Goal: Task Accomplishment & Management: Complete application form

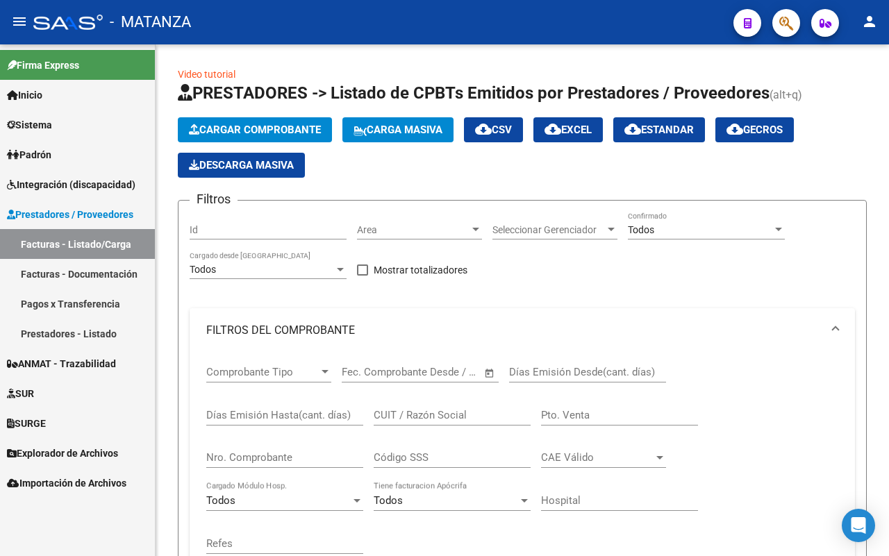
click at [60, 177] on span "Integración (discapacidad)" at bounding box center [71, 184] width 128 height 15
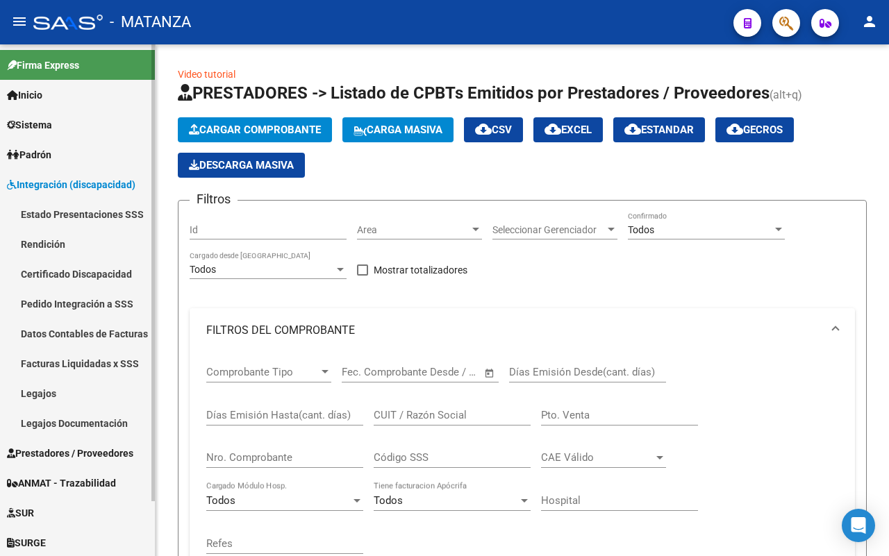
click at [64, 391] on link "Legajos" at bounding box center [77, 393] width 155 height 30
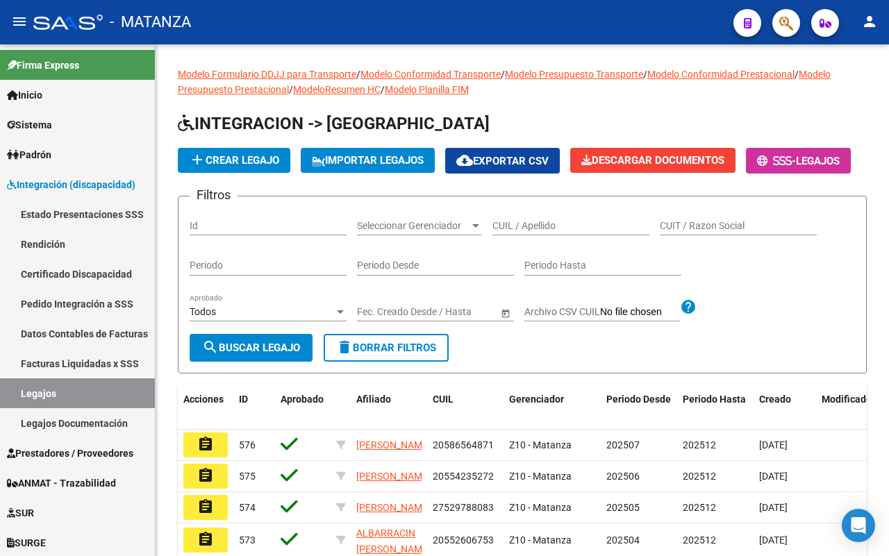
click at [539, 232] on input "CUIL / Apellido" at bounding box center [570, 226] width 157 height 12
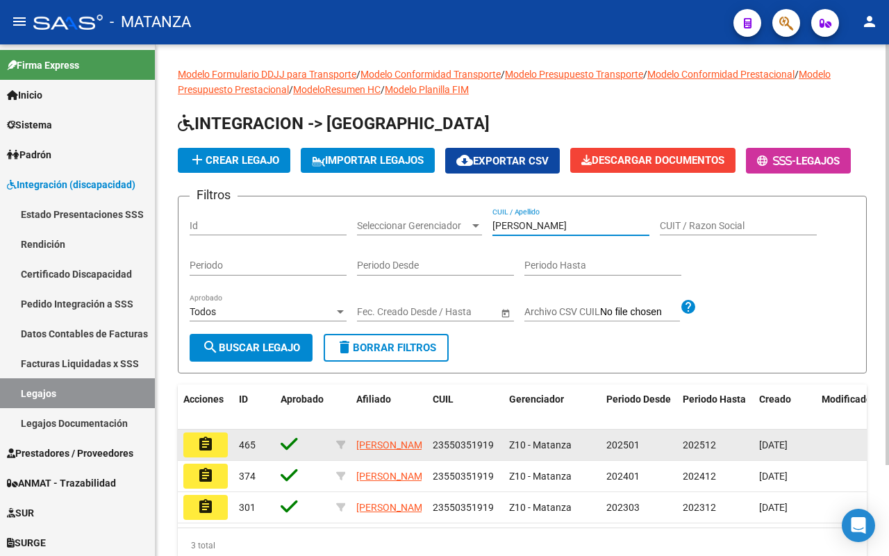
type input "[PERSON_NAME]"
click at [205, 453] on mat-icon "assignment" at bounding box center [205, 444] width 17 height 17
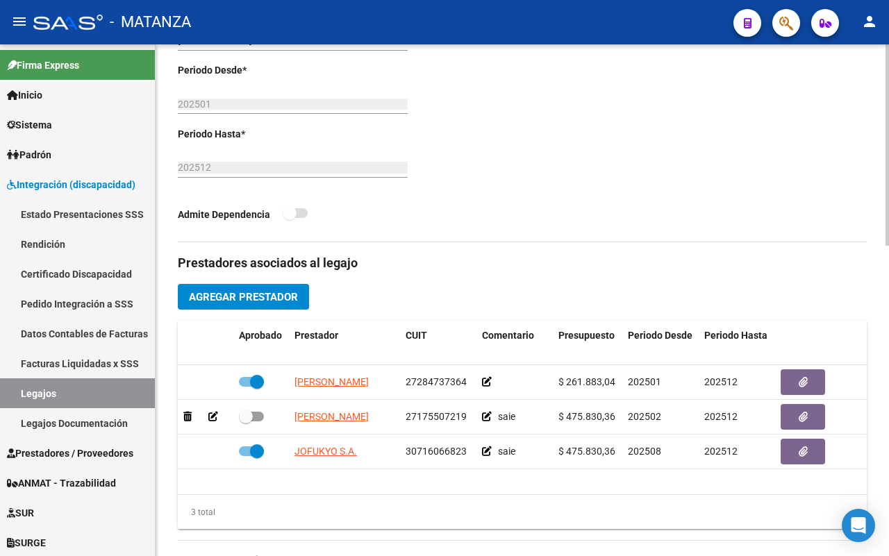
scroll to position [434, 0]
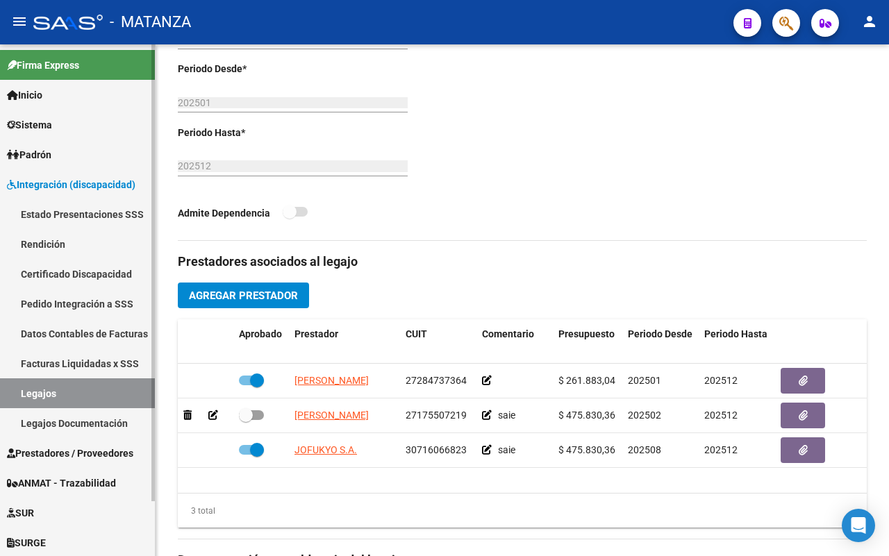
click at [66, 92] on link "Inicio" at bounding box center [77, 95] width 155 height 30
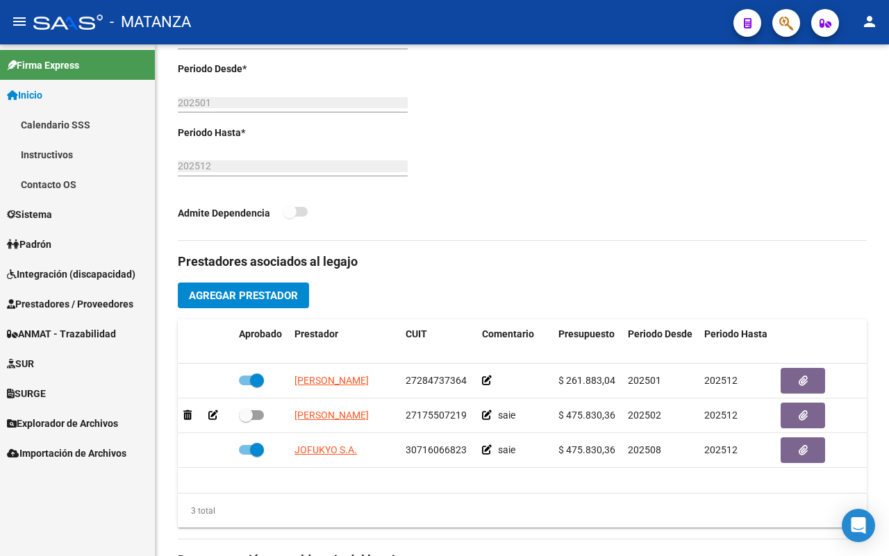
click at [61, 208] on link "Sistema" at bounding box center [77, 214] width 155 height 30
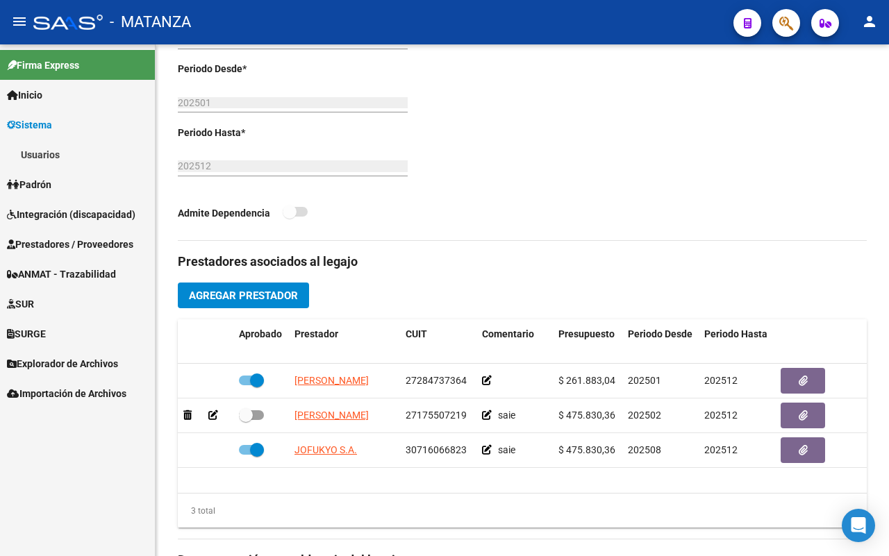
click at [54, 155] on link "Usuarios" at bounding box center [77, 155] width 155 height 30
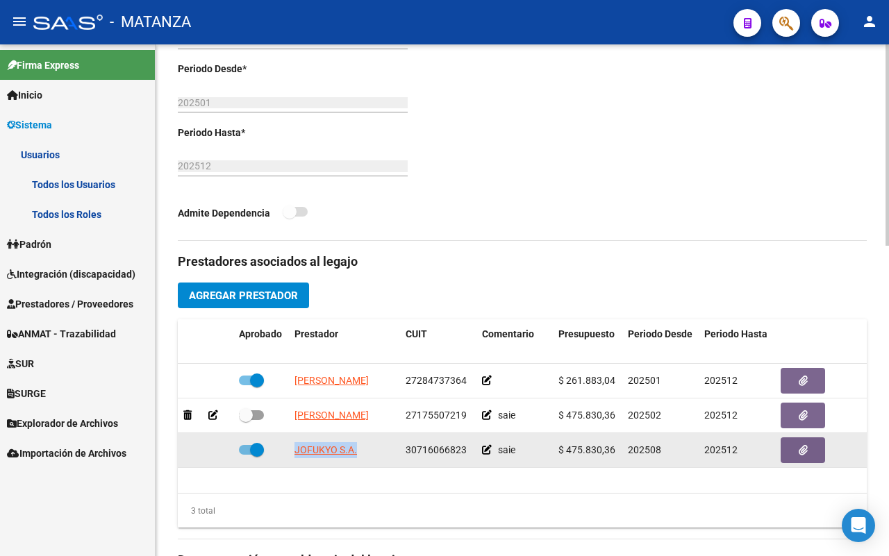
drag, startPoint x: 317, startPoint y: 451, endPoint x: 289, endPoint y: 451, distance: 27.8
click at [289, 451] on datatable-body-cell "JOFUKYO S.A." at bounding box center [344, 450] width 111 height 34
copy span "JOFUKYO S.A."
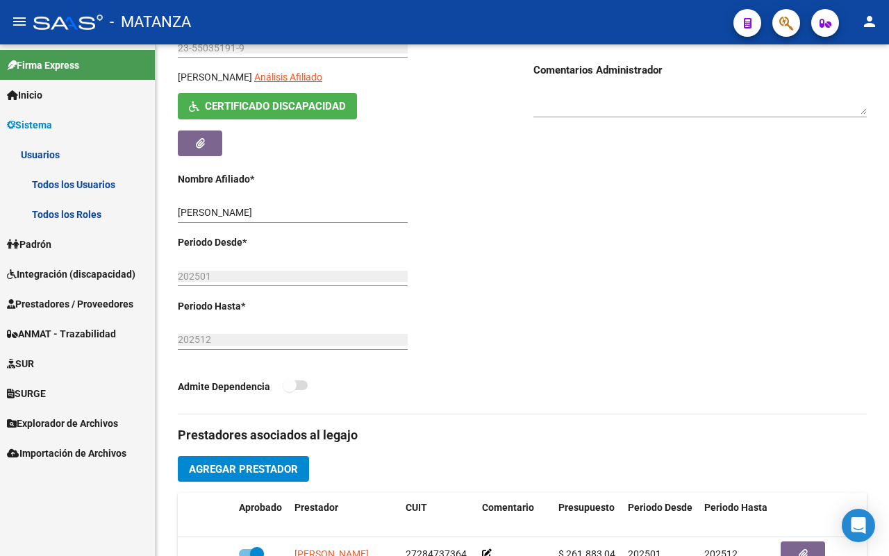
scroll to position [0, 0]
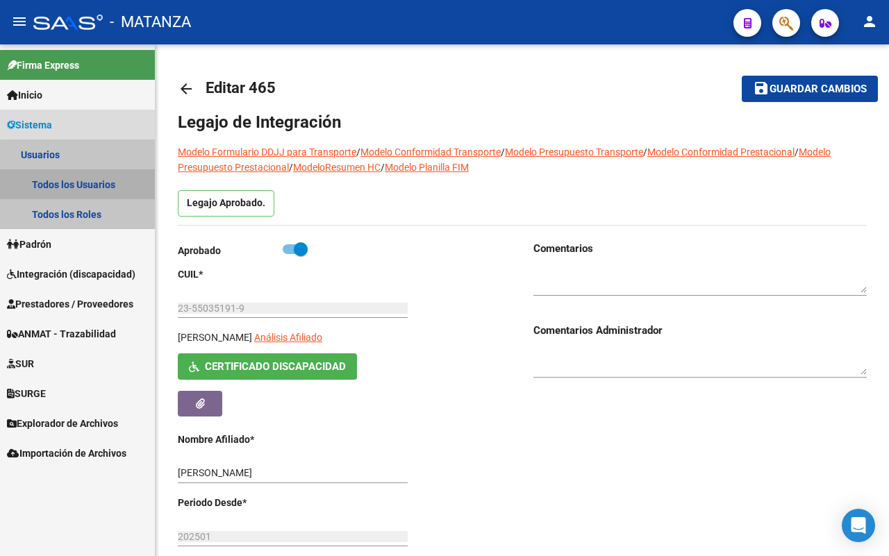
click at [97, 185] on link "Todos los Usuarios" at bounding box center [77, 184] width 155 height 30
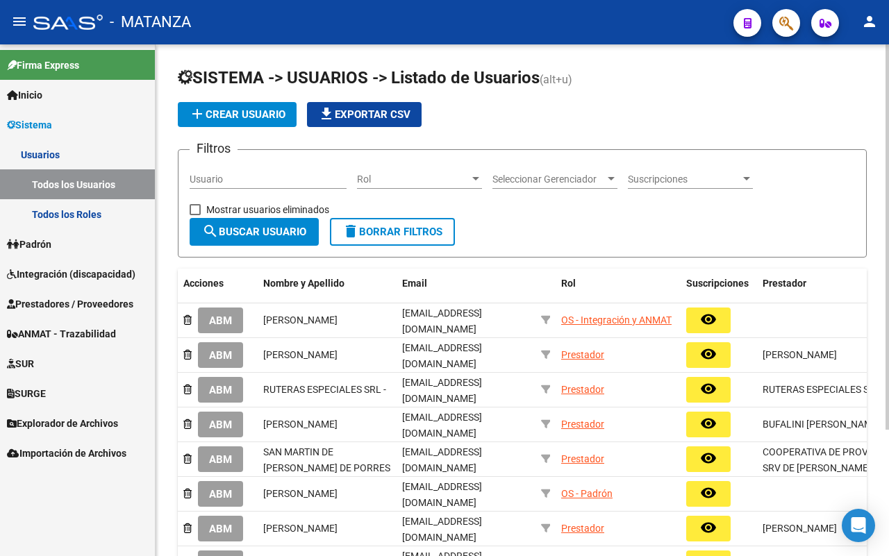
click at [224, 185] on input "Usuario" at bounding box center [268, 180] width 157 height 12
paste input "JOFUKYO S.A."
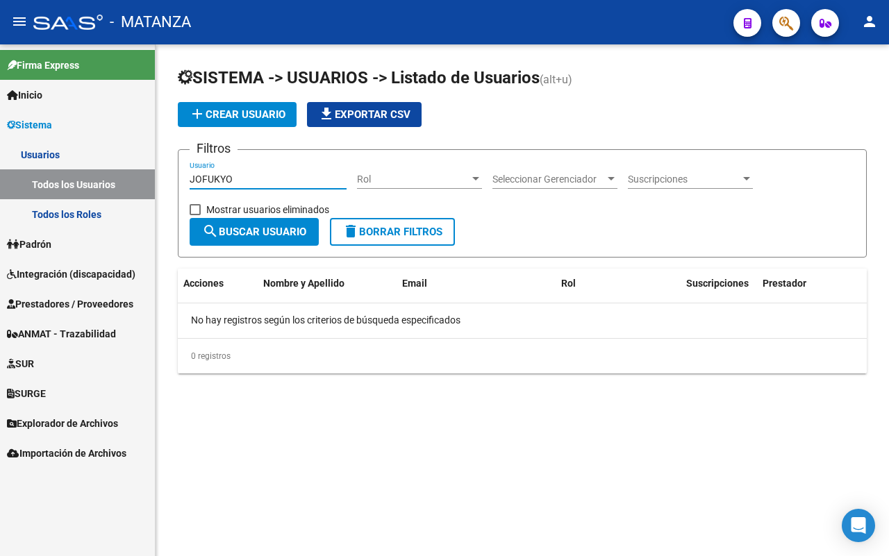
type input "JOFUKYO"
click at [215, 109] on span "add Crear Usuario" at bounding box center [237, 114] width 97 height 12
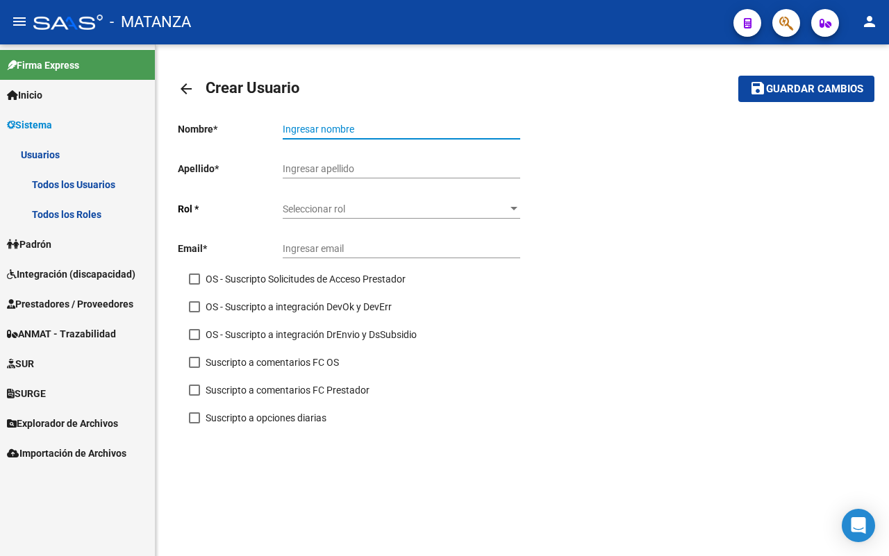
click at [342, 127] on input "Ingresar nombre" at bounding box center [401, 130] width 237 height 12
paste input "JOFUKYO S.A."
type input "JOFUKYO S.A."
click at [339, 209] on span "Seleccionar rol" at bounding box center [395, 209] width 225 height 12
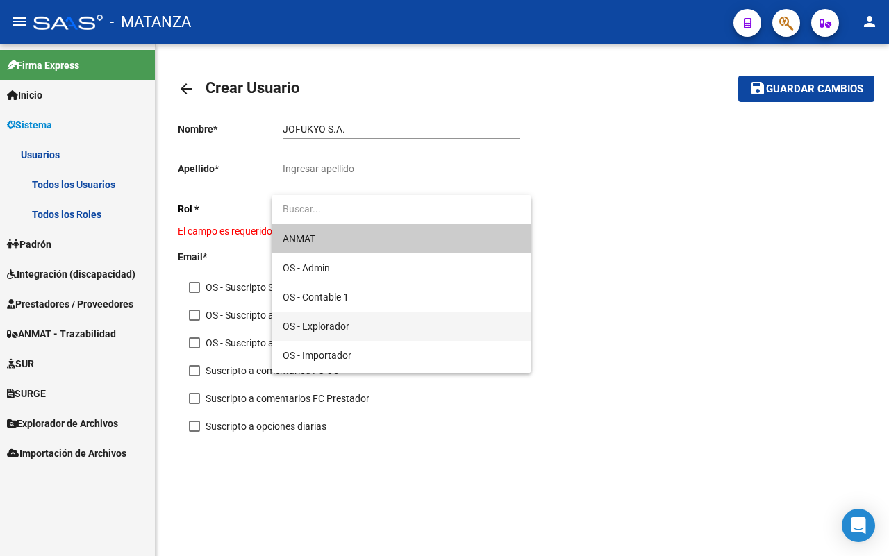
scroll to position [143, 0]
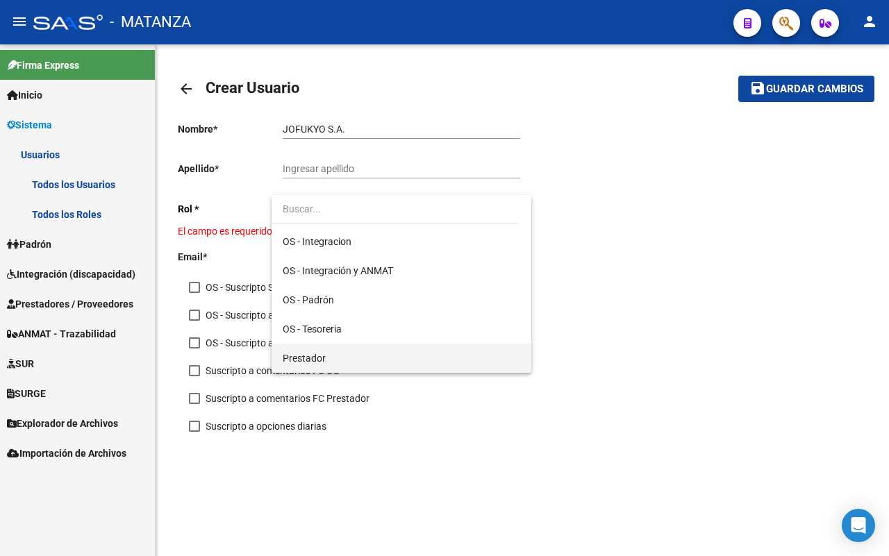
click at [346, 360] on span "Prestador" at bounding box center [401, 358] width 237 height 29
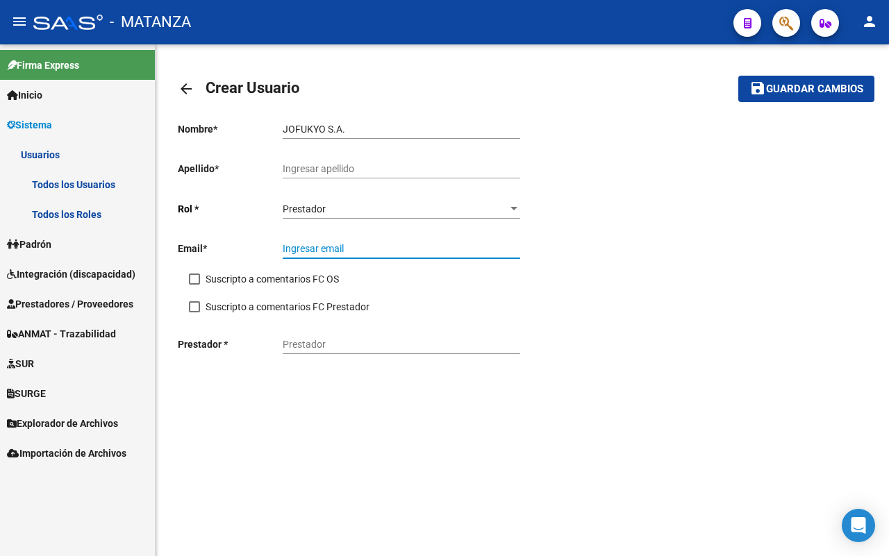
click at [317, 255] on input "Ingresar email" at bounding box center [401, 249] width 237 height 12
paste input "[EMAIL_ADDRESS][DOMAIN_NAME]"
type input "[EMAIL_ADDRESS][DOMAIN_NAME]"
click at [187, 307] on div "Nombre * [PERSON_NAME] S.A. Ingresar nombre Apellido * Ingresar apellido [PERSO…" at bounding box center [350, 238] width 344 height 255
click at [332, 165] on input "Ingresar apellido" at bounding box center [401, 169] width 237 height 12
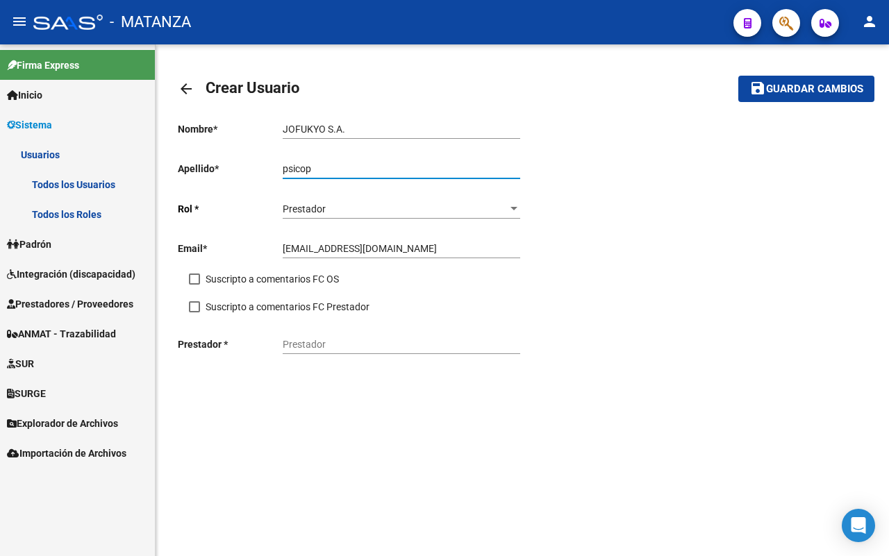
type input "psicop"
click at [344, 348] on input "Prestador" at bounding box center [401, 345] width 237 height 12
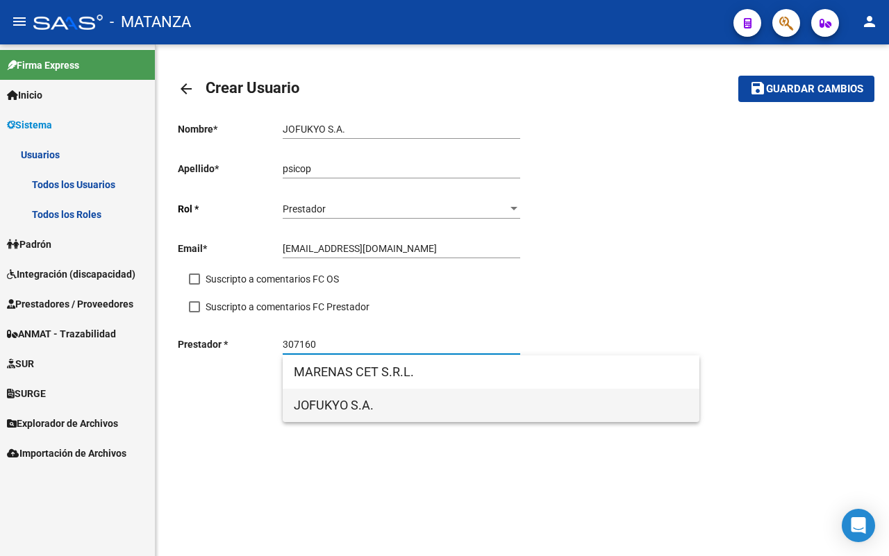
click at [369, 407] on span "JOFUKYO S.A." at bounding box center [491, 405] width 394 height 33
type input "JOFUKYO S.A."
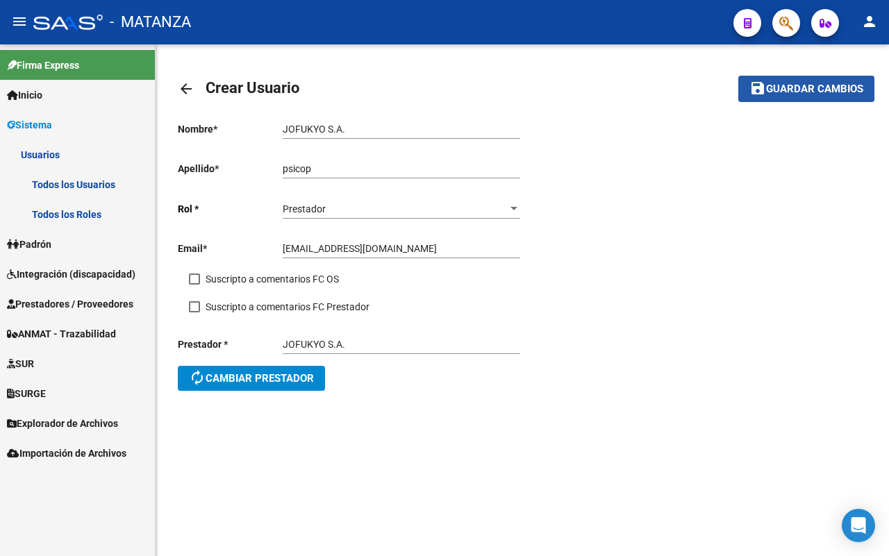
click at [794, 89] on span "Guardar cambios" at bounding box center [814, 89] width 97 height 12
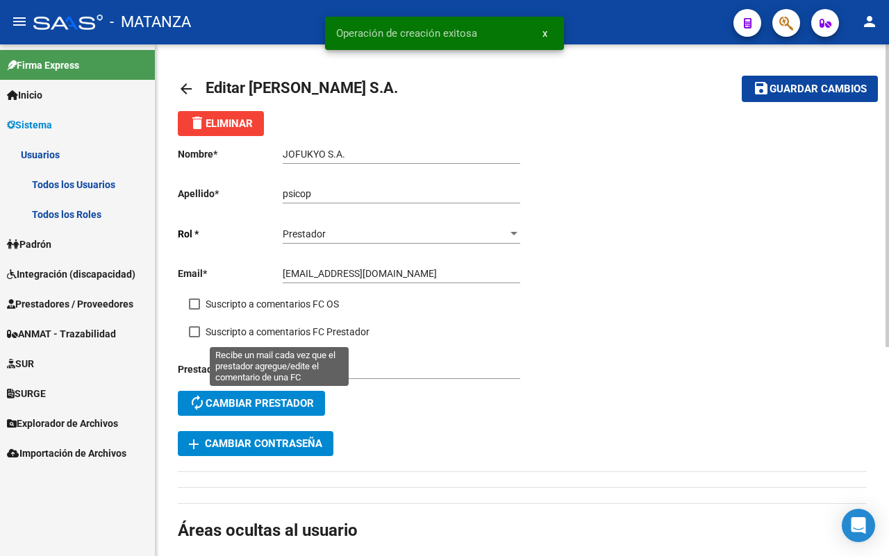
click at [195, 335] on span at bounding box center [194, 331] width 11 height 11
click at [194, 337] on input "Suscripto a comentarios FC Prestador" at bounding box center [194, 337] width 1 height 1
checkbox input "true"
click at [801, 97] on button "save Guardar cambios" at bounding box center [810, 89] width 136 height 26
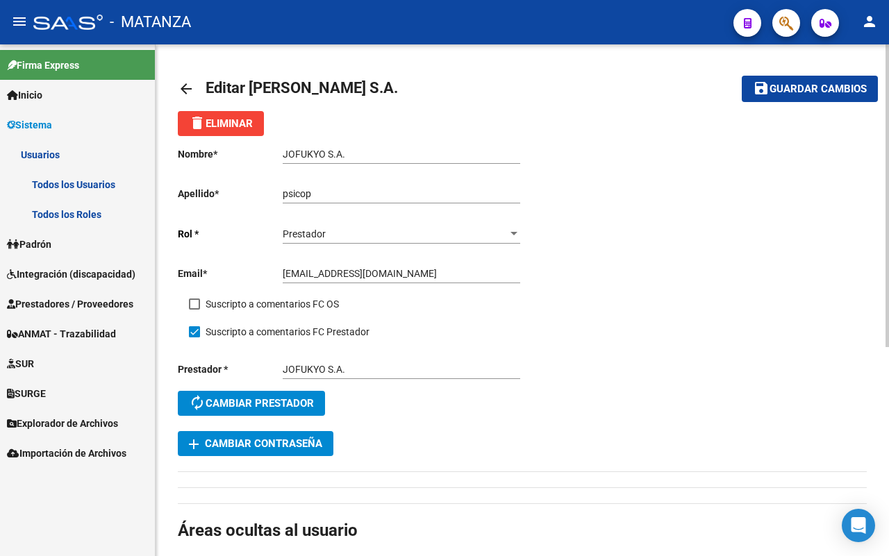
click at [182, 83] on mat-icon "arrow_back" at bounding box center [186, 89] width 17 height 17
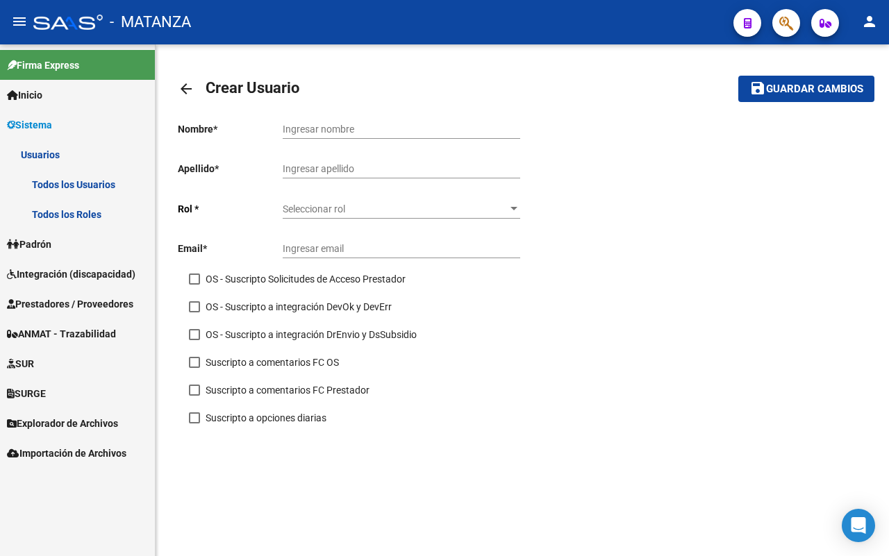
click at [74, 276] on span "Integración (discapacidad)" at bounding box center [71, 274] width 128 height 15
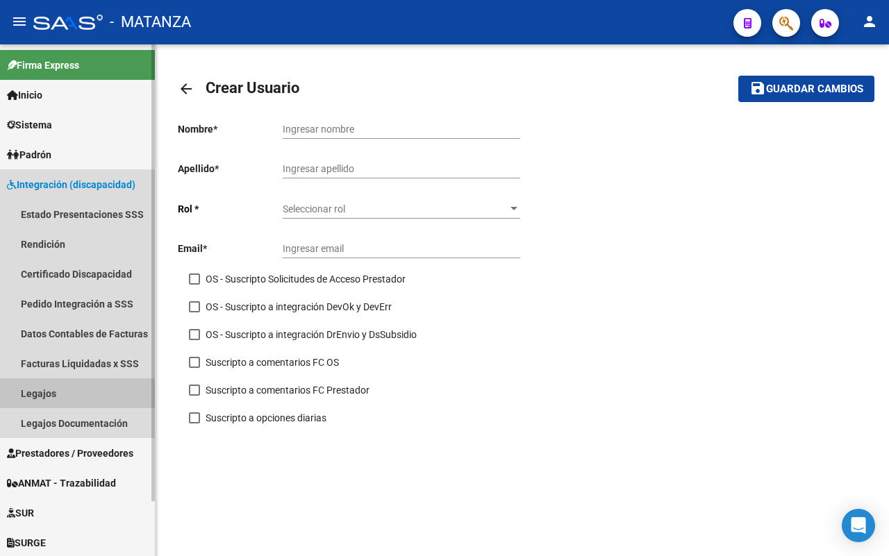
click at [66, 389] on link "Legajos" at bounding box center [77, 393] width 155 height 30
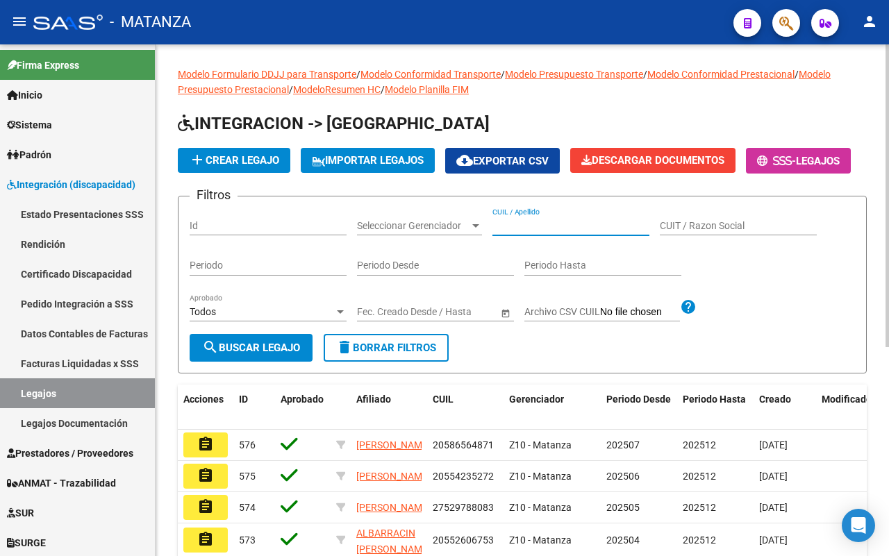
click at [553, 232] on input "CUIL / Apellido" at bounding box center [570, 226] width 157 height 12
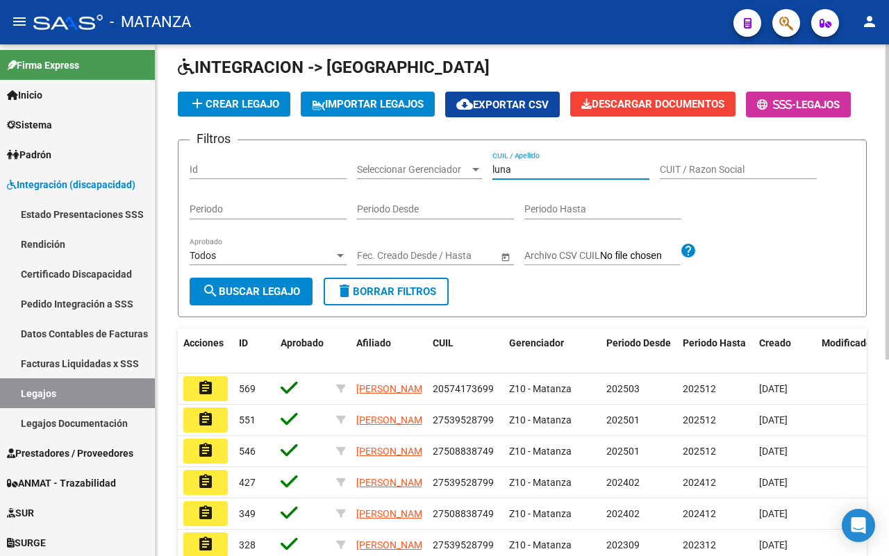
scroll to position [87, 0]
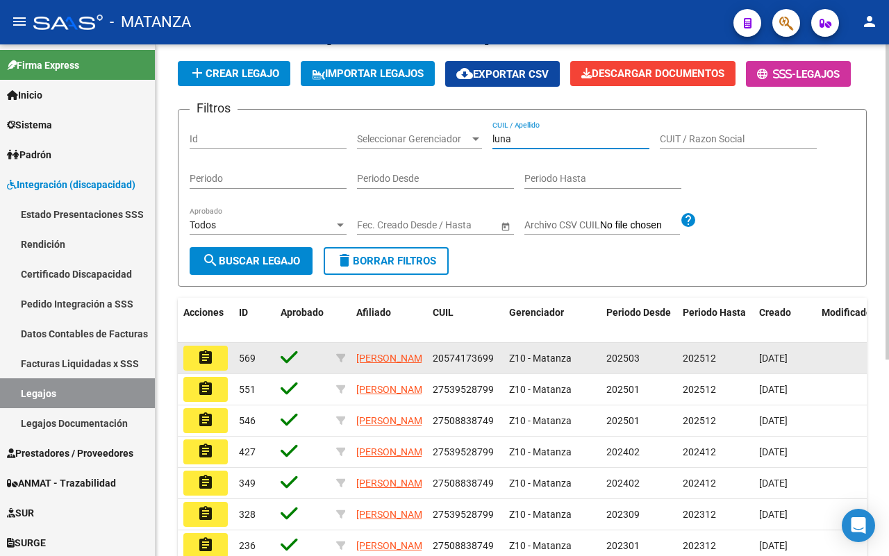
type input "luna"
click at [199, 366] on mat-icon "assignment" at bounding box center [205, 357] width 17 height 17
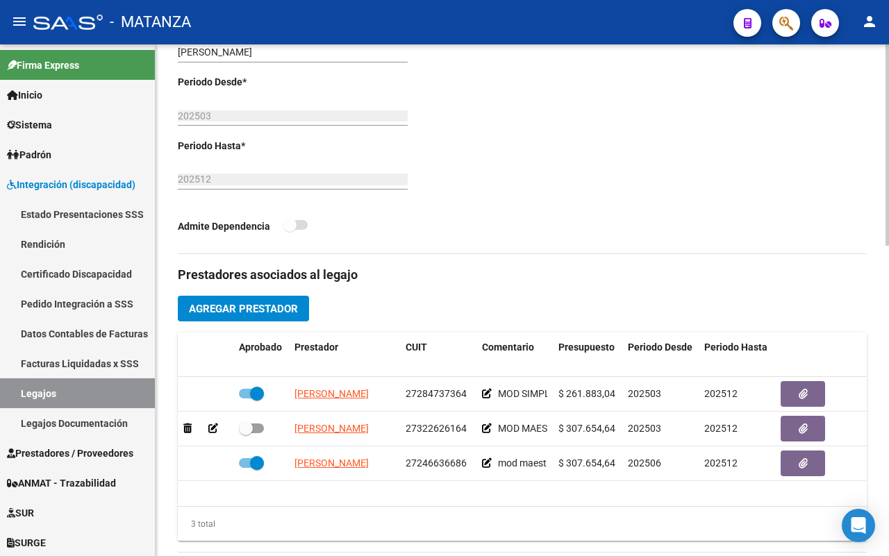
scroll to position [521, 0]
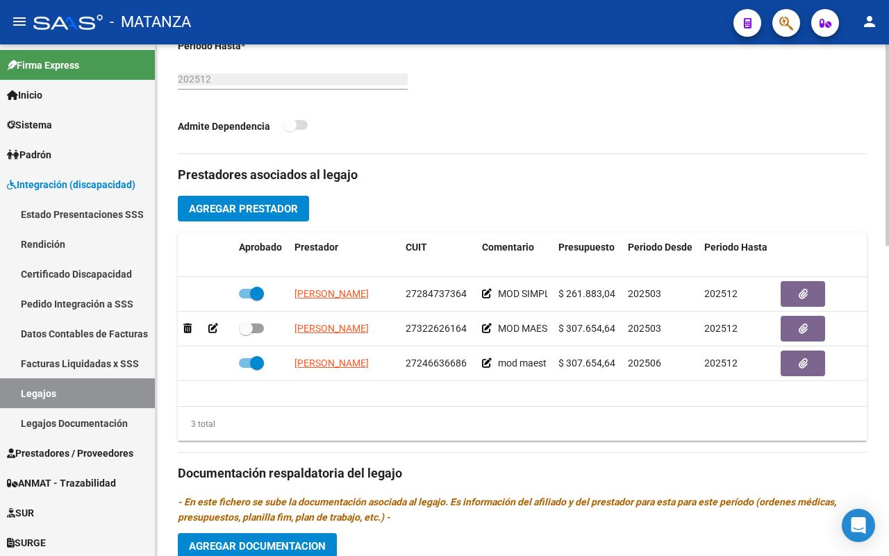
click at [261, 224] on div "Prestadores asociados al legajo Agregar Prestador Aprobado Prestador CUIT Comen…" at bounding box center [522, 471] width 689 height 635
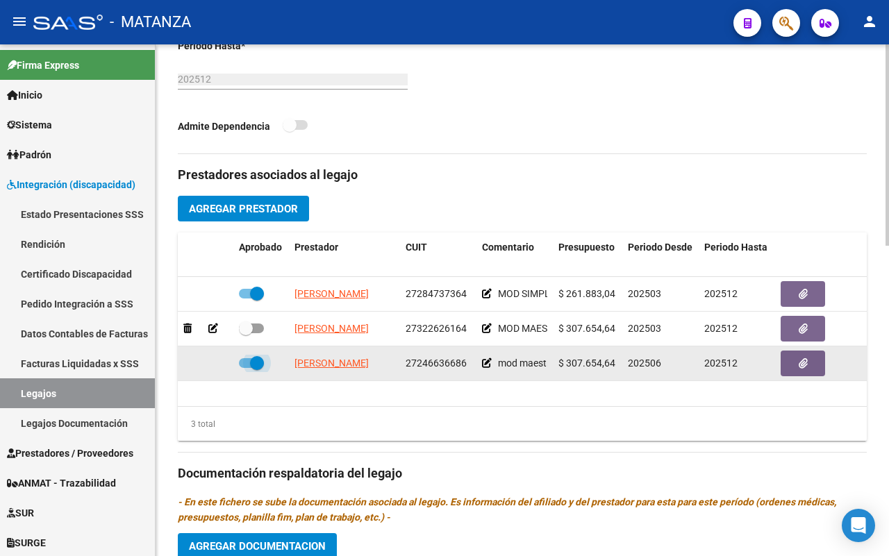
click at [244, 365] on span at bounding box center [251, 363] width 25 height 10
click at [245, 368] on input "checkbox" at bounding box center [245, 368] width 1 height 1
checkbox input "false"
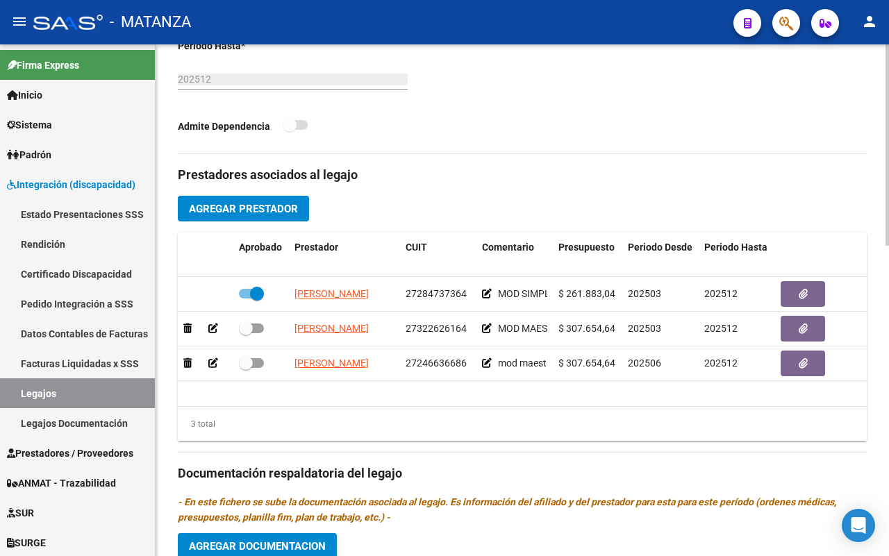
click at [236, 212] on span "Agregar Prestador" at bounding box center [243, 209] width 109 height 12
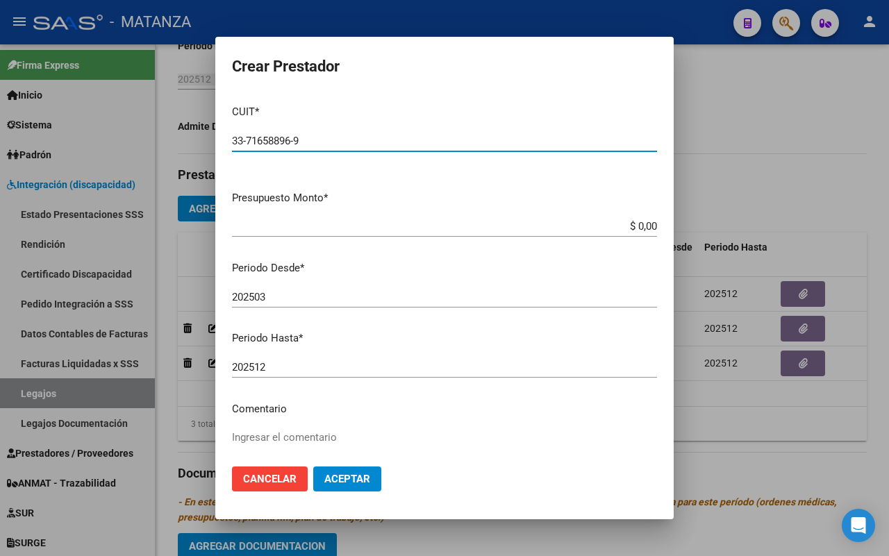
type input "33-71658896-9"
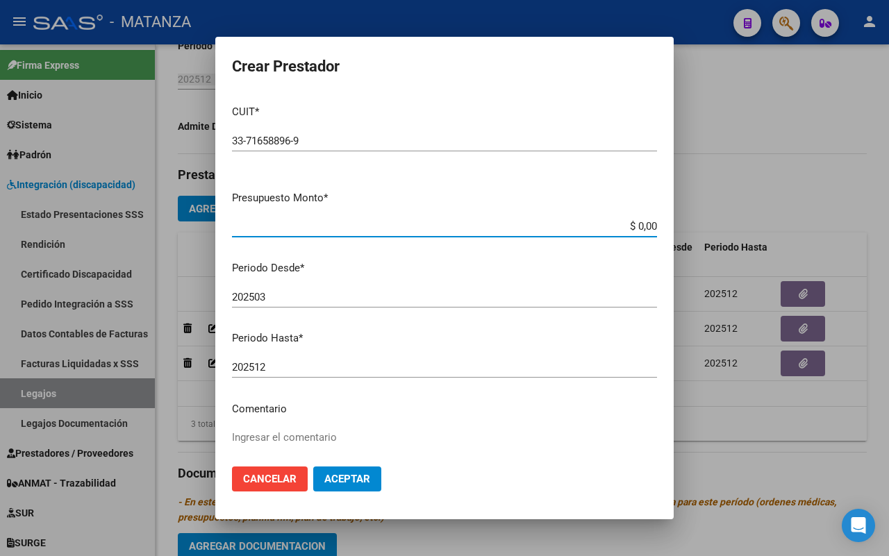
click at [643, 224] on input "$ 0,00" at bounding box center [444, 226] width 425 height 12
type input "$ 475.830,36"
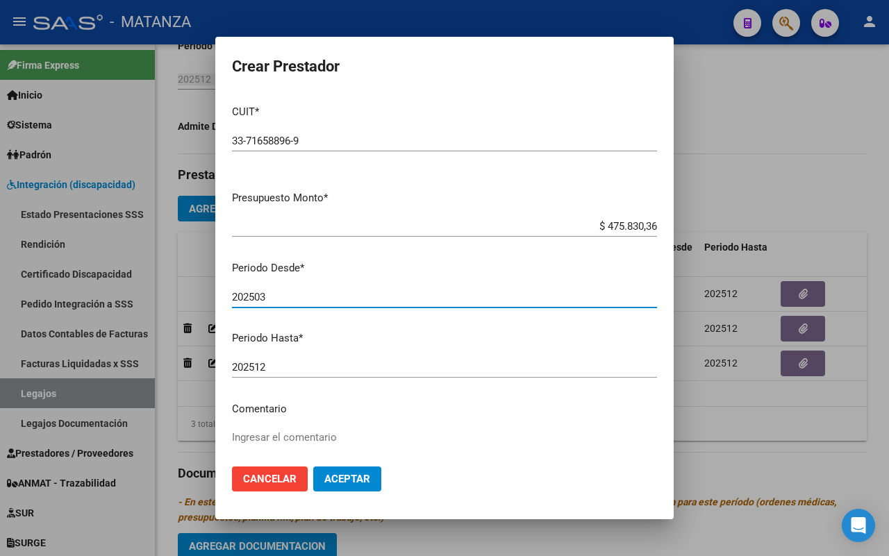
click at [278, 296] on input "202503" at bounding box center [444, 297] width 425 height 12
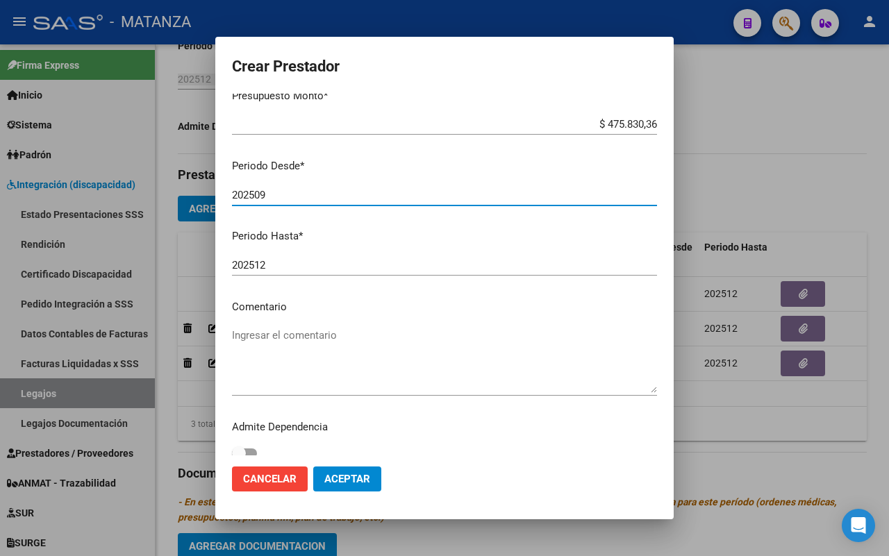
scroll to position [113, 0]
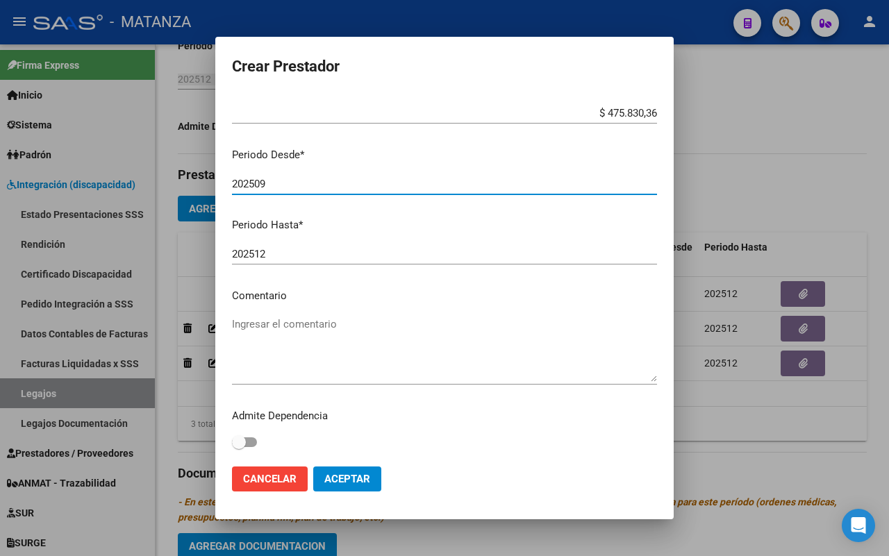
type input "202509"
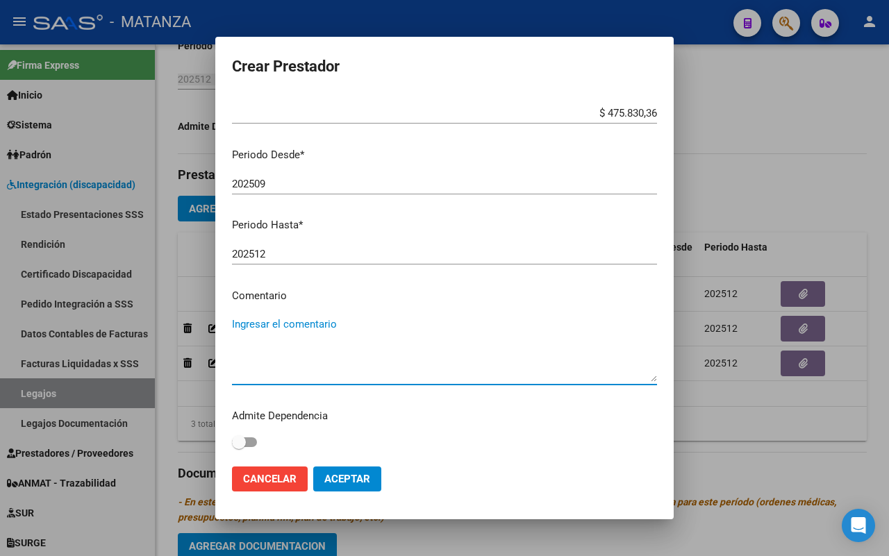
click at [276, 330] on textarea "Ingresar el comentario" at bounding box center [444, 349] width 425 height 65
type textarea "saie"
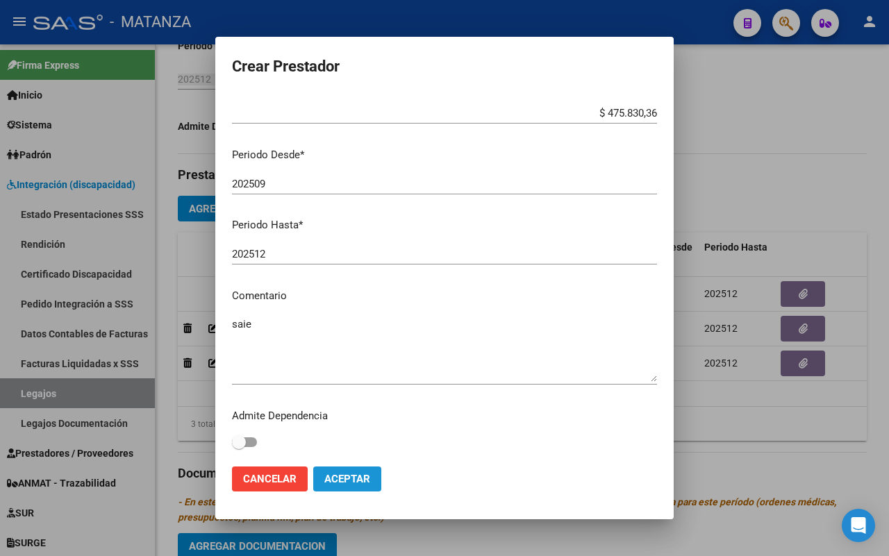
click at [360, 477] on span "Aceptar" at bounding box center [347, 479] width 46 height 12
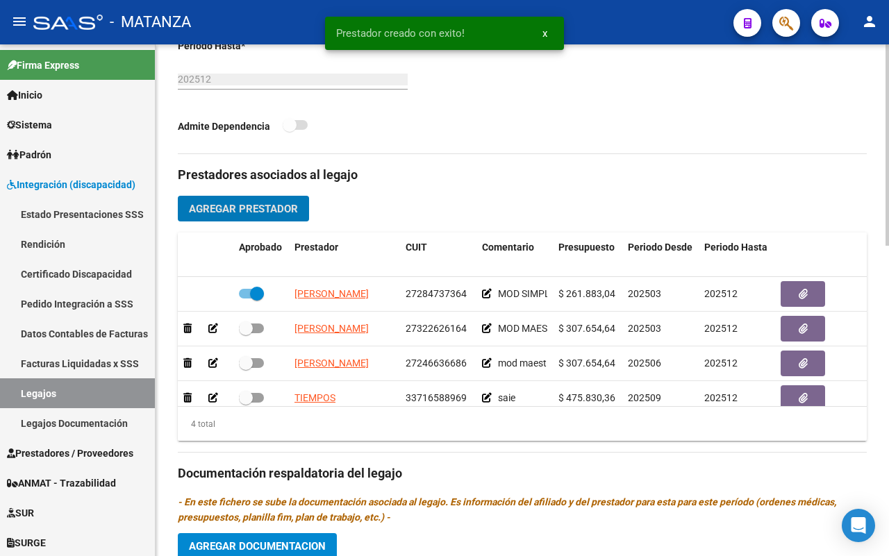
scroll to position [28, 0]
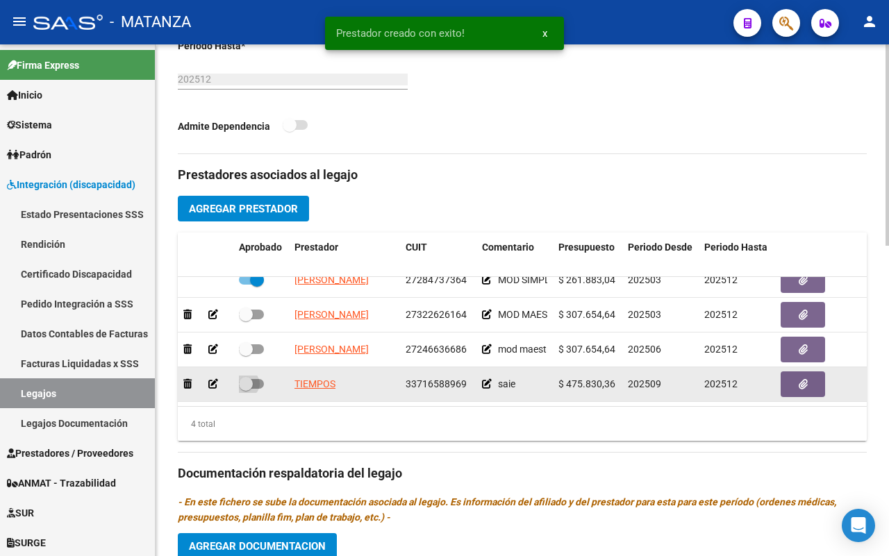
click at [258, 379] on span at bounding box center [251, 384] width 25 height 10
click at [246, 389] on input "checkbox" at bounding box center [245, 389] width 1 height 1
checkbox input "true"
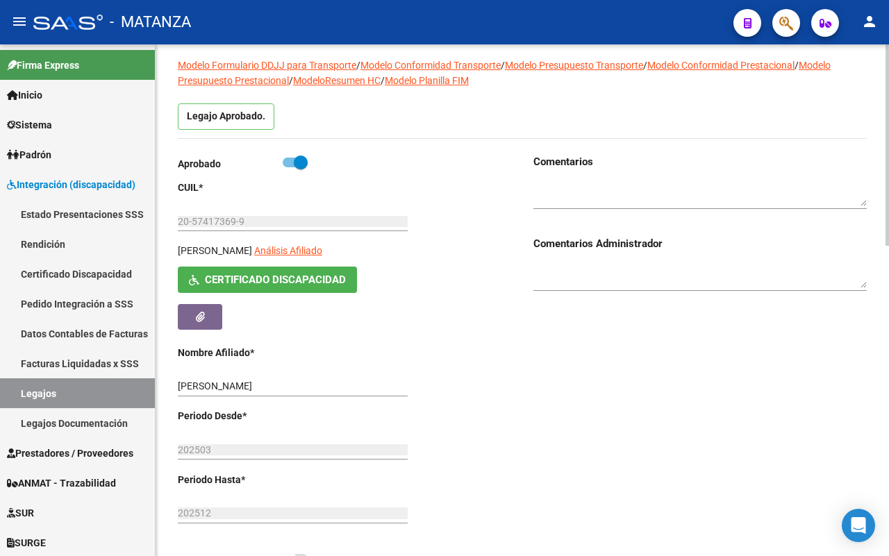
scroll to position [0, 0]
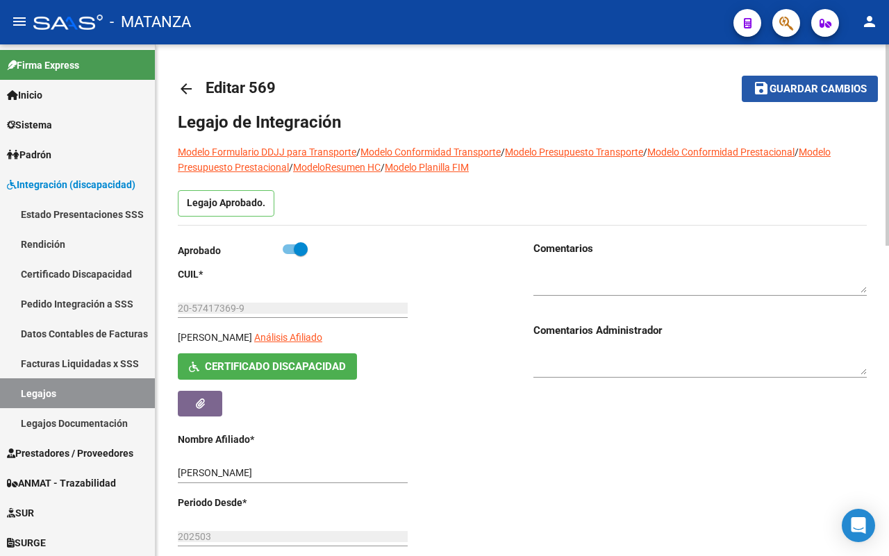
drag, startPoint x: 831, startPoint y: 91, endPoint x: 502, endPoint y: 157, distance: 335.6
click at [830, 91] on span "Guardar cambios" at bounding box center [817, 89] width 97 height 12
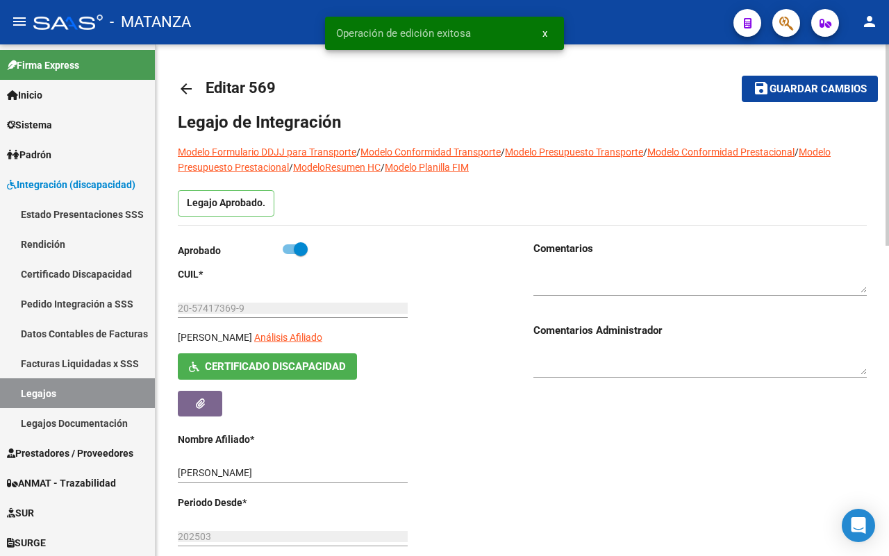
click at [510, 467] on div "Aprobado CUIL * 20-57417369-9 Ingresar CUIL LUNA [PERSON_NAME] Análisis Afiliad…" at bounding box center [344, 452] width 333 height 422
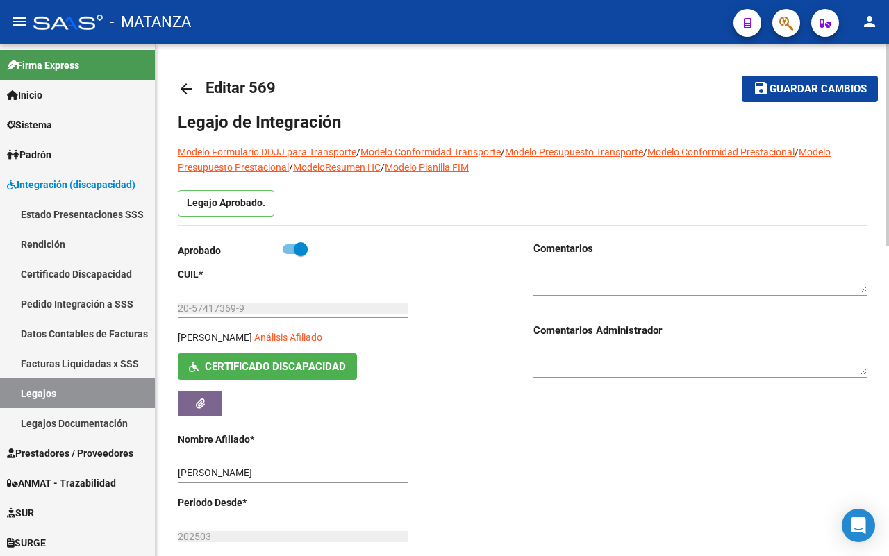
drag, startPoint x: 789, startPoint y: 78, endPoint x: 595, endPoint y: 64, distance: 194.3
click at [785, 78] on button "save Guardar cambios" at bounding box center [810, 89] width 136 height 26
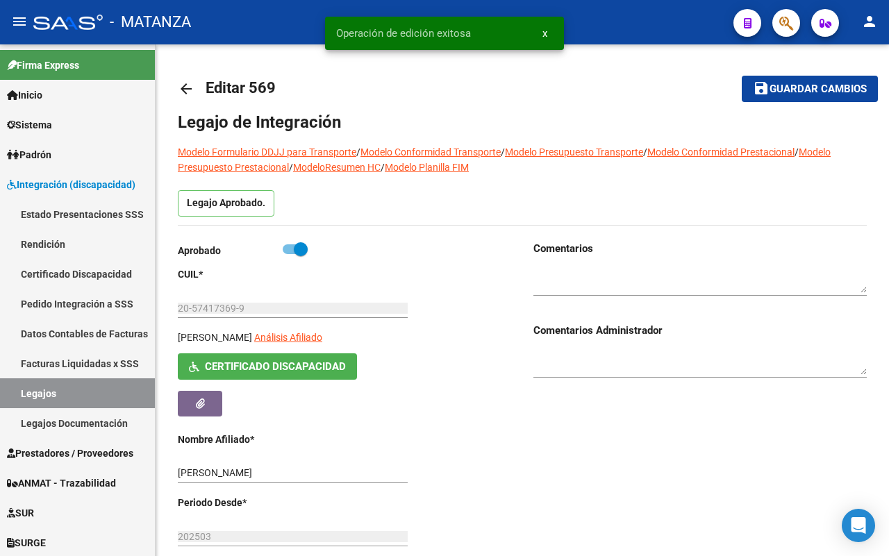
drag, startPoint x: 187, startPoint y: 85, endPoint x: 590, endPoint y: 6, distance: 410.5
click at [190, 84] on mat-icon "arrow_back" at bounding box center [186, 89] width 17 height 17
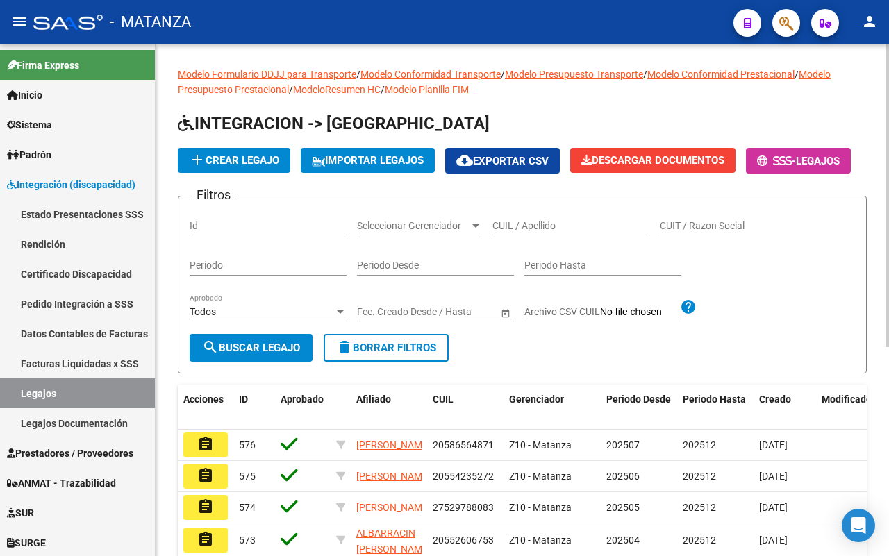
drag, startPoint x: 553, startPoint y: 268, endPoint x: 554, endPoint y: 259, distance: 9.1
click at [553, 235] on div "CUIL / Apellido" at bounding box center [570, 222] width 157 height 28
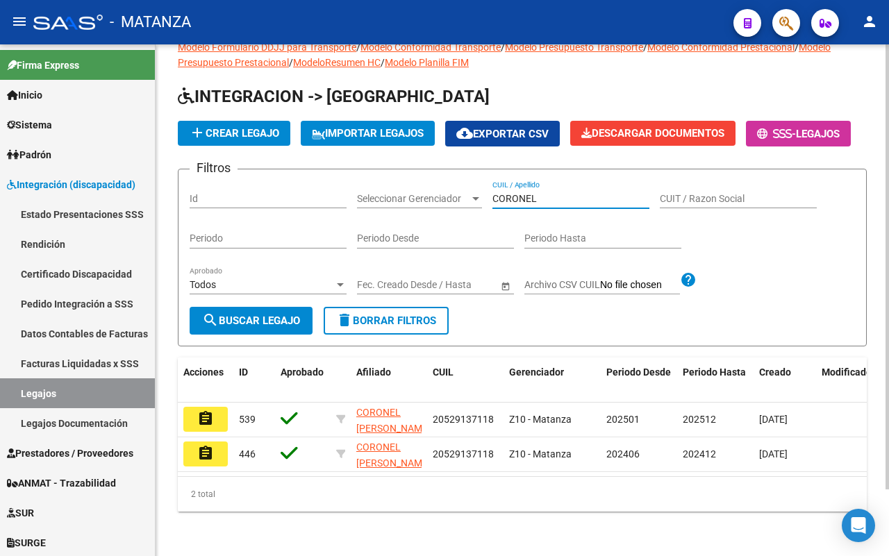
scroll to position [76, 0]
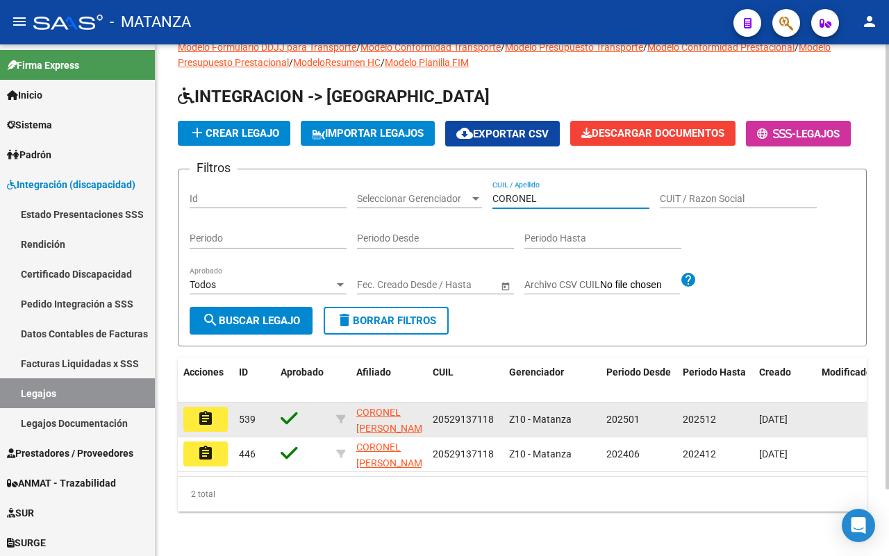
type input "CORONEL"
click at [200, 410] on mat-icon "assignment" at bounding box center [205, 418] width 17 height 17
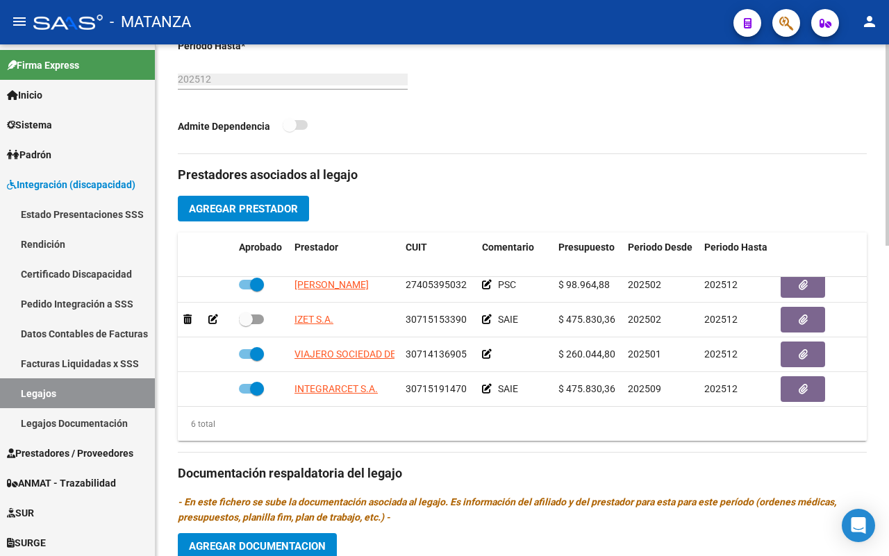
scroll to position [97, 0]
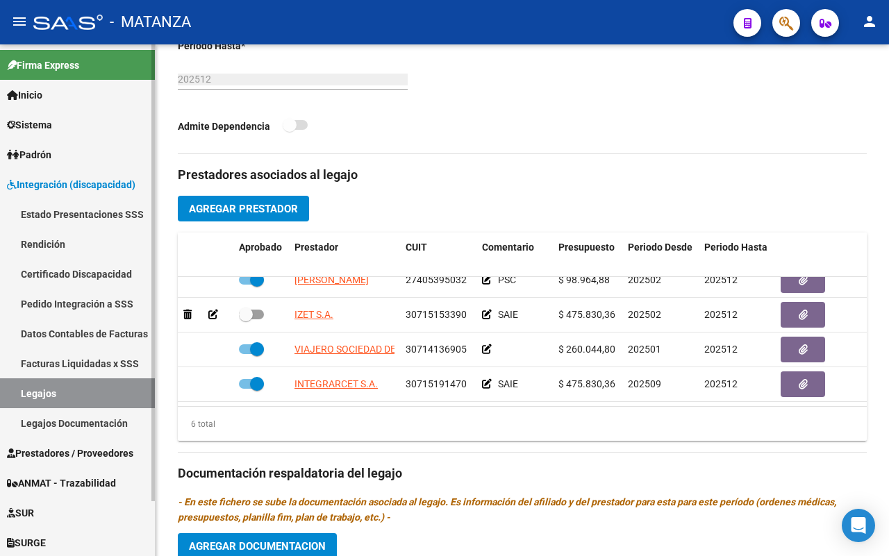
click at [81, 122] on link "Sistema" at bounding box center [77, 125] width 155 height 30
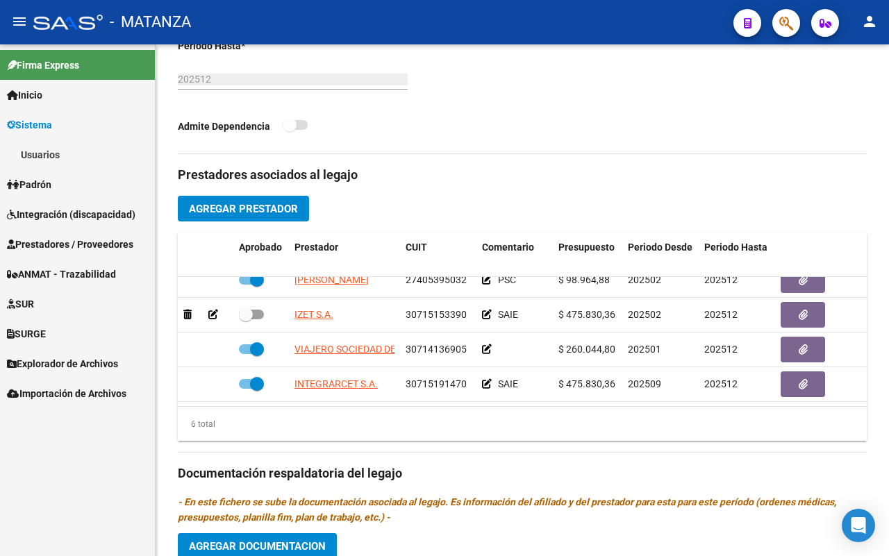
click at [57, 158] on link "Usuarios" at bounding box center [77, 155] width 155 height 30
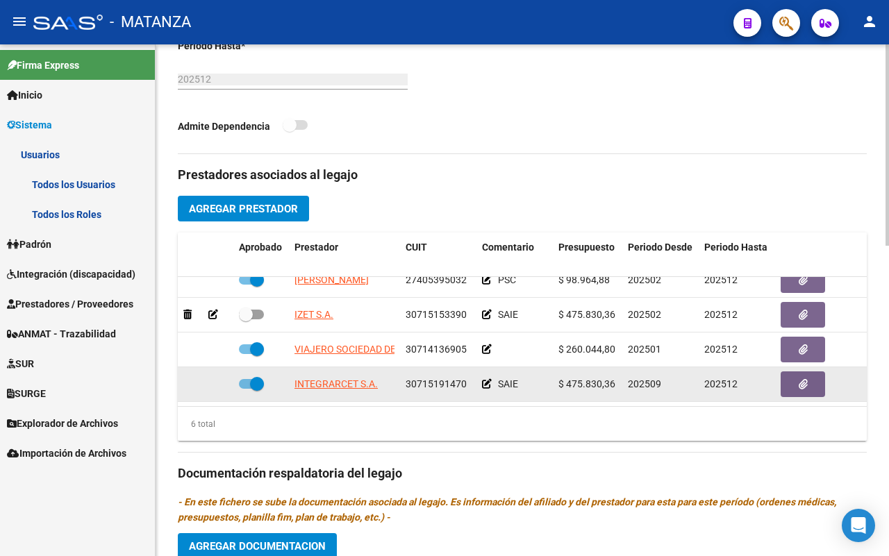
drag, startPoint x: 380, startPoint y: 370, endPoint x: 287, endPoint y: 367, distance: 93.1
click at [265, 369] on div "INTEGRARCET S.A. 30715191470 SAIE $ 475.830,36 202509 202512 Erica Tersiese [DA…" at bounding box center [605, 384] width 854 height 35
copy span "INTEGRARCET S.A."
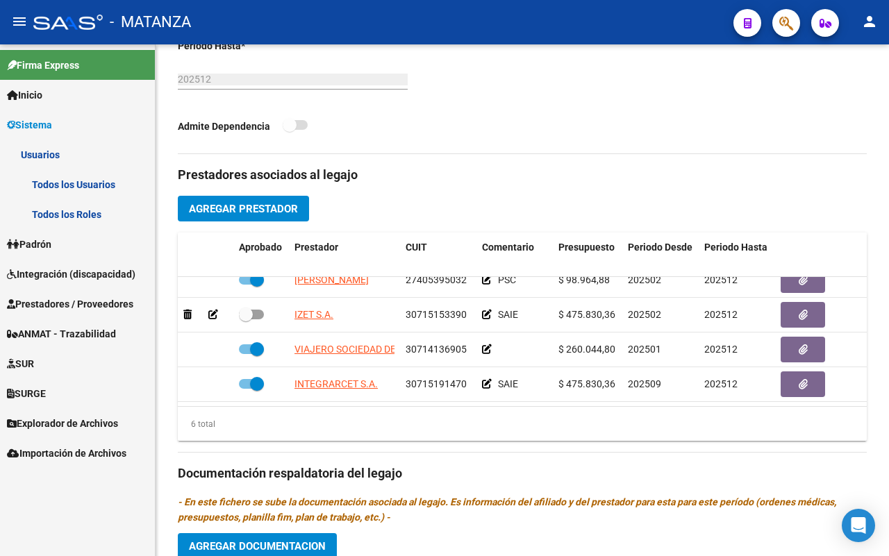
click at [74, 185] on link "Todos los Usuarios" at bounding box center [77, 184] width 155 height 30
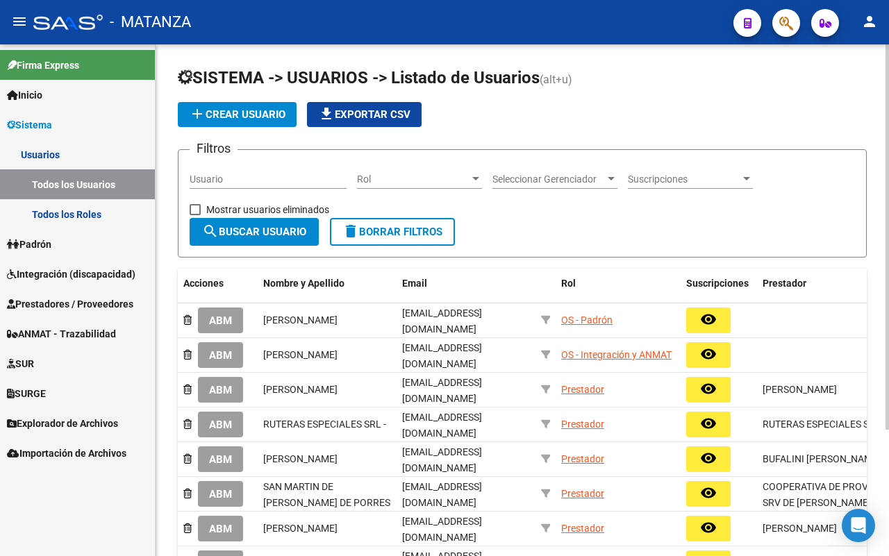
click at [251, 183] on input "Usuario" at bounding box center [268, 180] width 157 height 12
paste input "INTEGRARCET S.A."
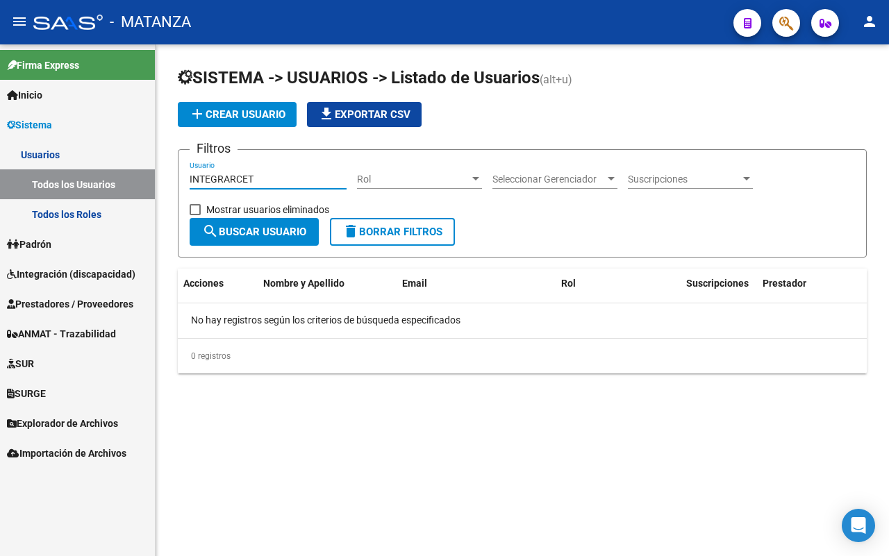
type input "INTEGRARCET"
click at [244, 119] on button "add Crear Usuario" at bounding box center [237, 114] width 119 height 25
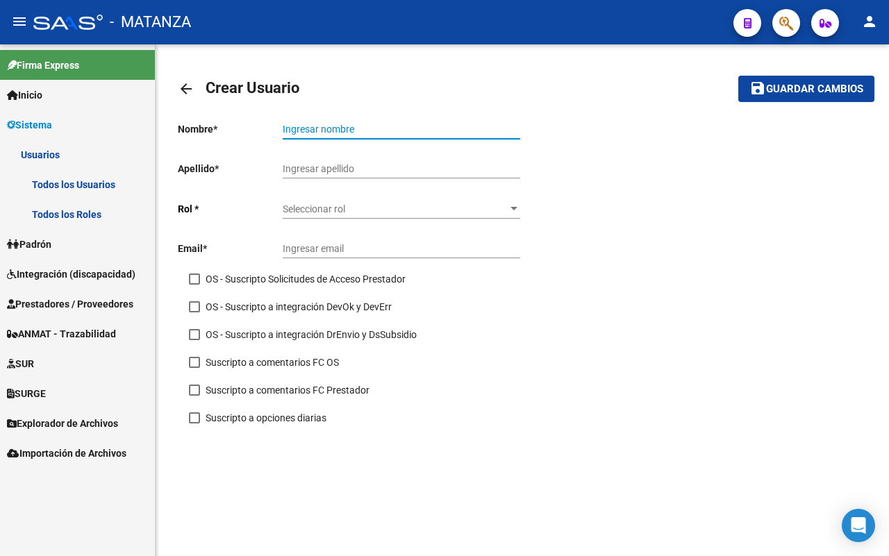
click at [318, 127] on input "Ingresar nombre" at bounding box center [401, 130] width 237 height 12
paste input "INTEGRARCET S.A."
type input "INTEGRARCET S.A."
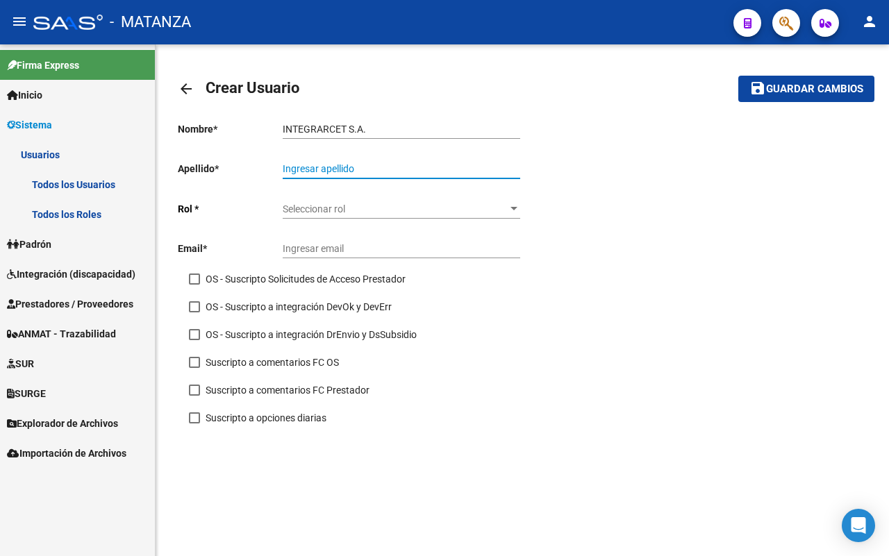
click at [324, 164] on input "Ingresar apellido" at bounding box center [401, 169] width 237 height 12
type input "S.A"
click at [385, 132] on input "INTEGRARCET S.A." at bounding box center [401, 130] width 237 height 12
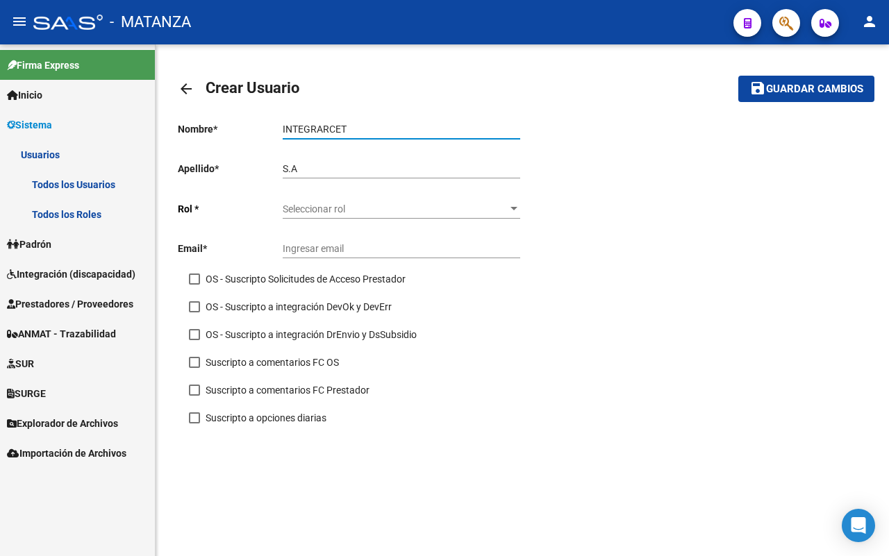
type input "INTEGRARCET"
click at [396, 212] on span "Seleccionar rol" at bounding box center [395, 209] width 225 height 12
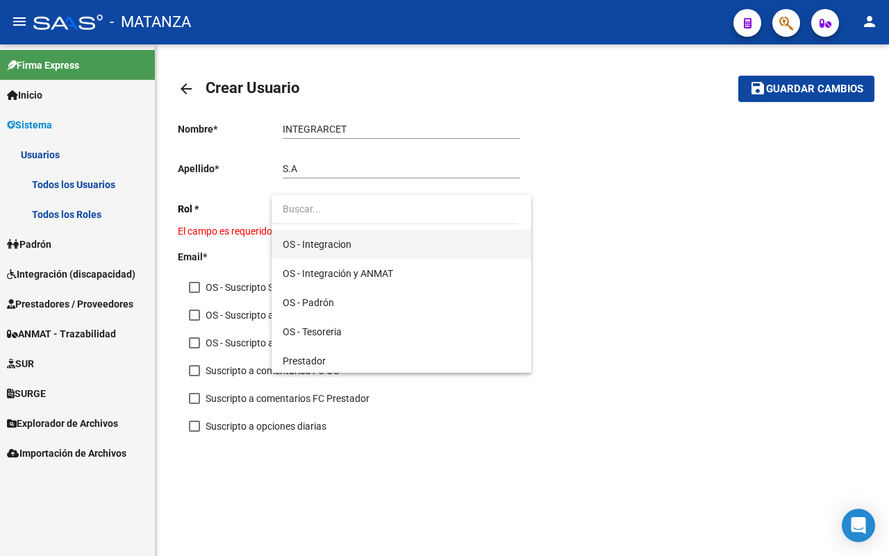
scroll to position [143, 0]
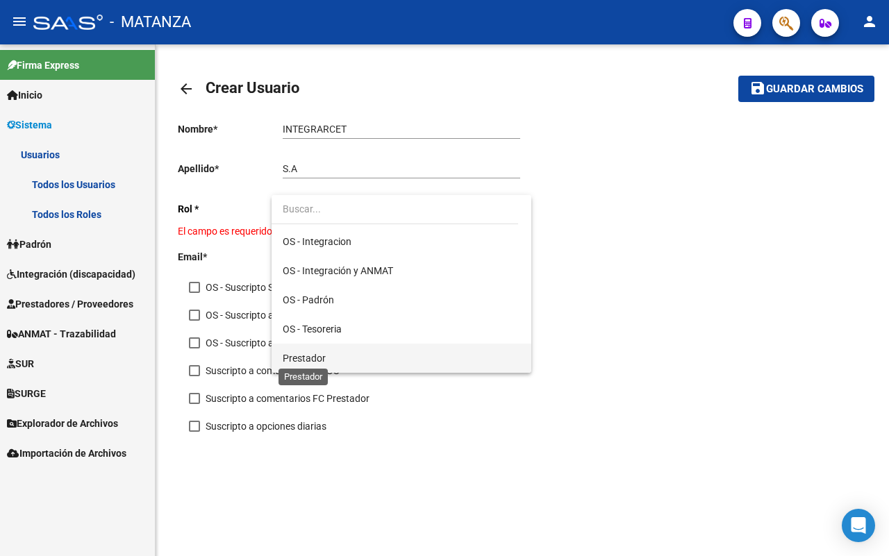
click at [315, 353] on span "Prestador" at bounding box center [304, 358] width 43 height 11
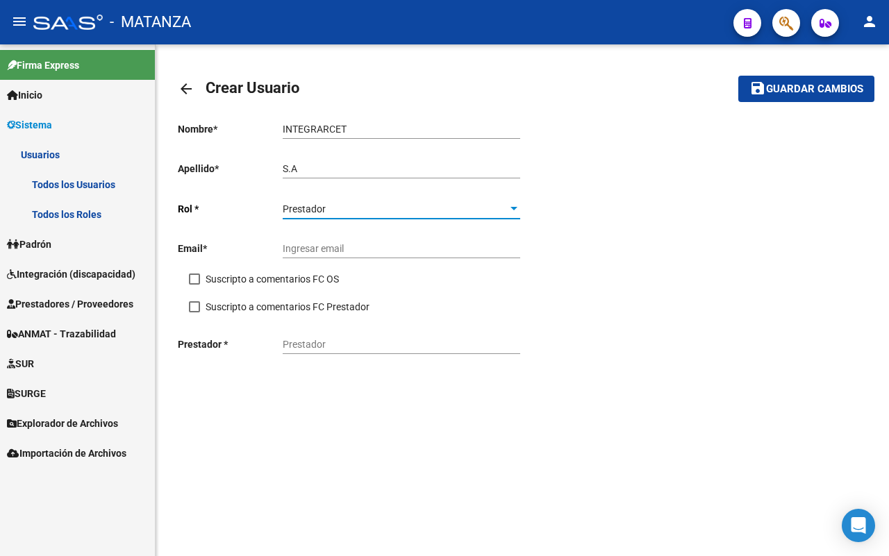
click at [353, 255] on input "Ingresar email" at bounding box center [401, 249] width 237 height 12
paste input "[EMAIL_ADDRESS][DOMAIN_NAME]"
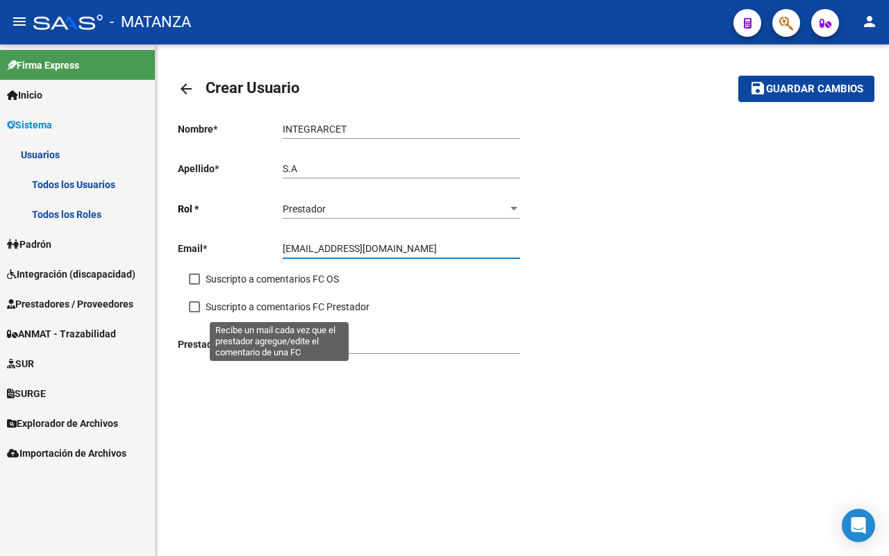
type input "[EMAIL_ADDRESS][DOMAIN_NAME]"
click at [190, 309] on span at bounding box center [194, 306] width 11 height 11
click at [194, 312] on input "Suscripto a comentarios FC Prestador" at bounding box center [194, 312] width 1 height 1
checkbox input "true"
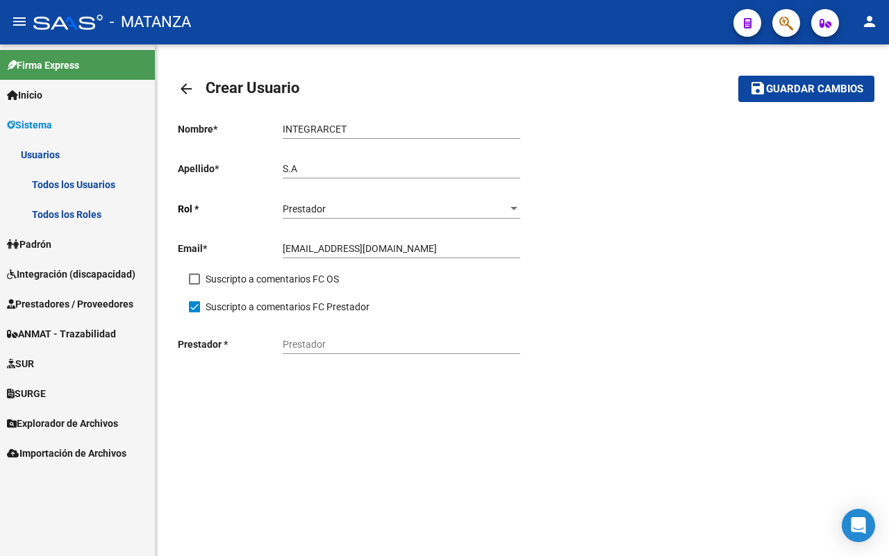
click at [318, 351] on input "Prestador" at bounding box center [401, 345] width 237 height 12
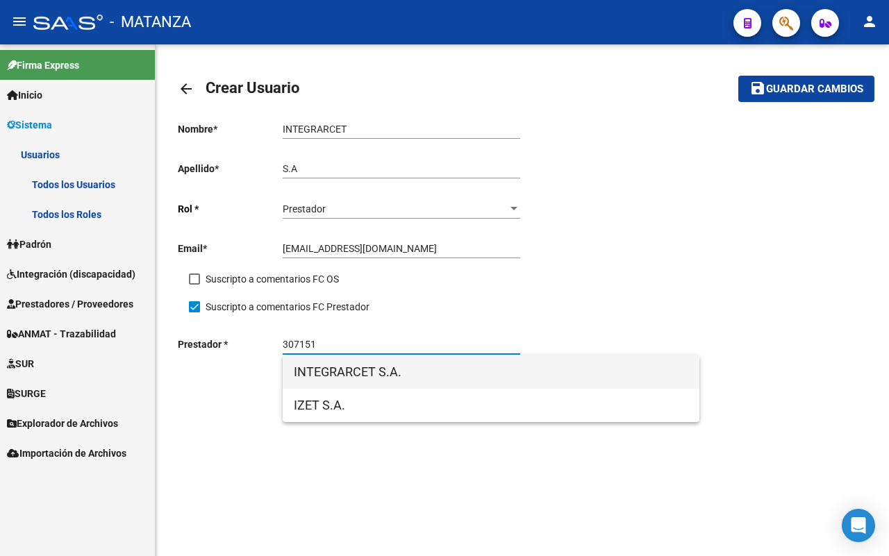
click at [396, 373] on span "INTEGRARCET S.A." at bounding box center [491, 371] width 394 height 33
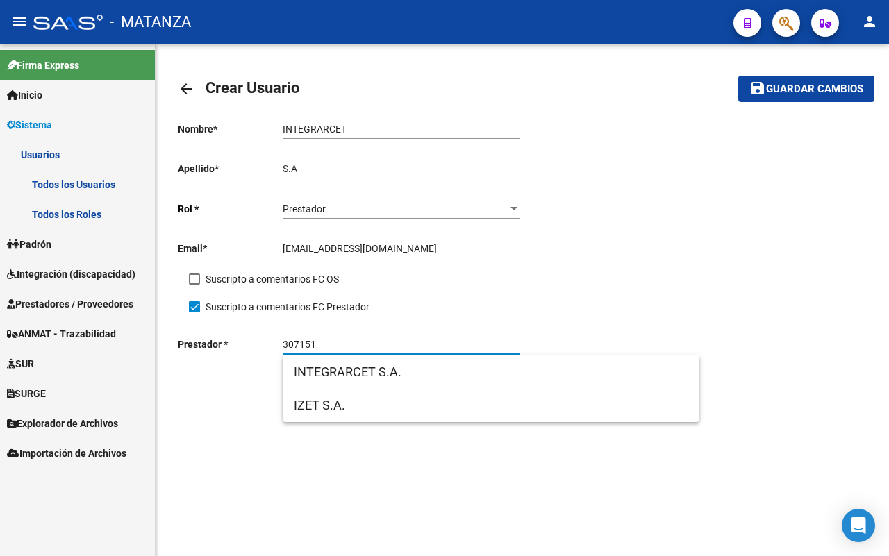
type input "INTEGRARCET S.A."
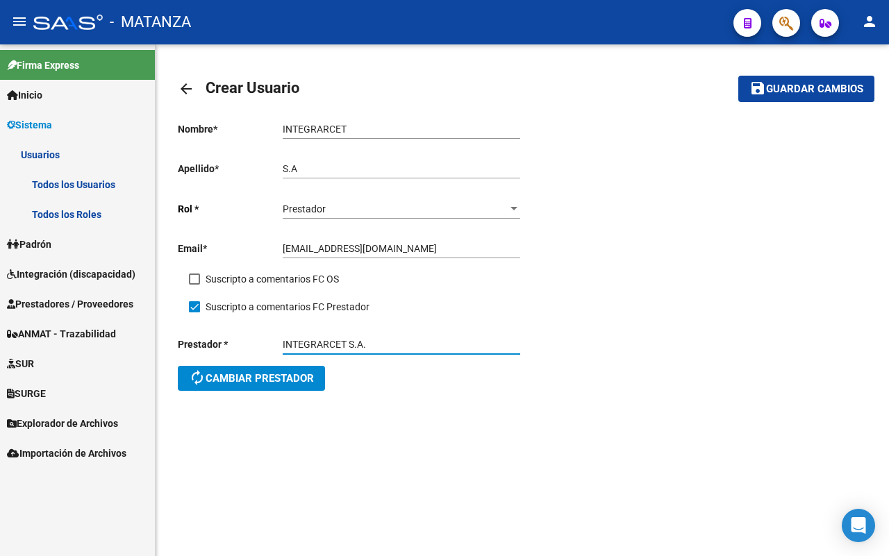
click at [795, 83] on span "Guardar cambios" at bounding box center [814, 89] width 97 height 12
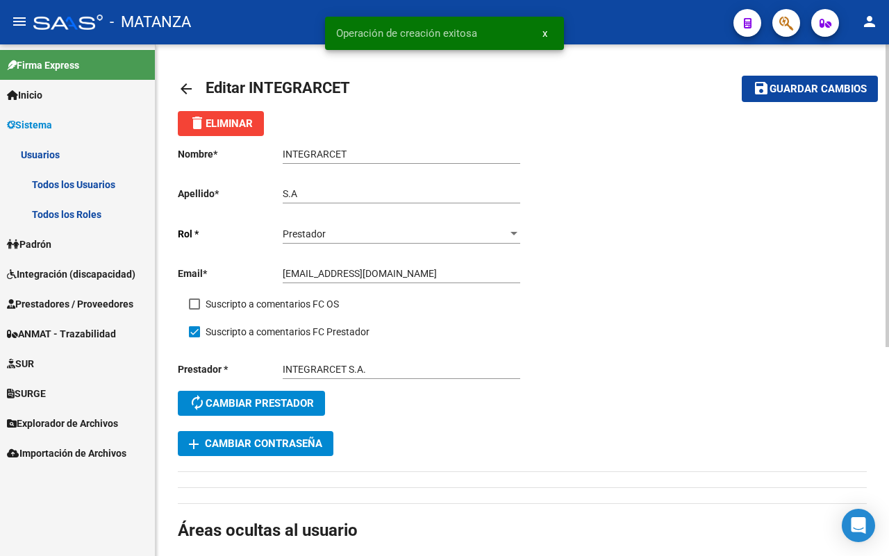
click at [184, 88] on mat-icon "arrow_back" at bounding box center [186, 89] width 17 height 17
